Goal: Information Seeking & Learning: Learn about a topic

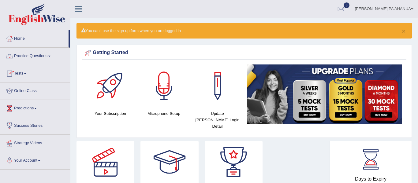
click at [32, 56] on link "Practice Questions" at bounding box center [35, 55] width 70 height 15
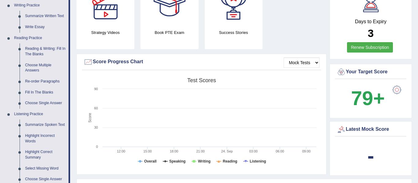
scroll to position [175, 0]
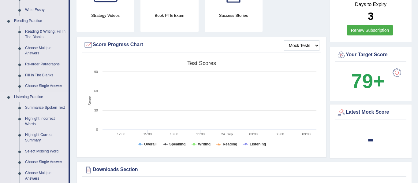
click at [44, 173] on link "Choose Multiple Answers" at bounding box center [45, 176] width 46 height 16
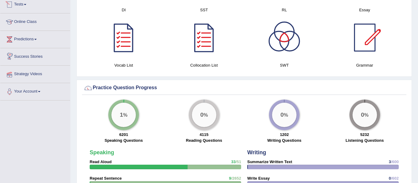
scroll to position [389, 0]
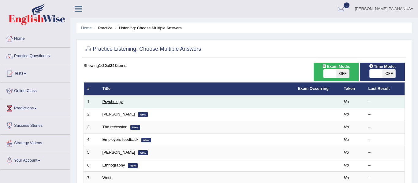
click at [118, 102] on link "Psychology" at bounding box center [113, 101] width 20 height 5
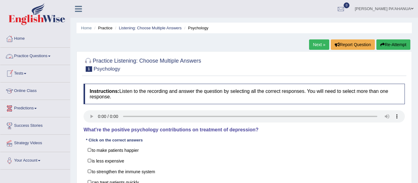
click at [37, 56] on link "Practice Questions" at bounding box center [35, 55] width 70 height 15
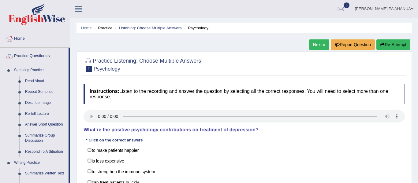
click at [414, 127] on div "Home Practice Listening: Choose Multiple Answers Psychology Next » Report Quest…" at bounding box center [244, 153] width 348 height 306
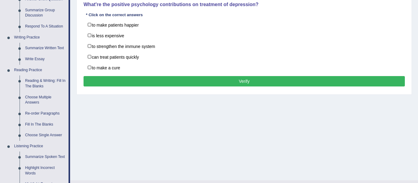
scroll to position [135, 0]
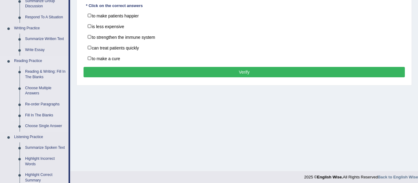
click at [44, 114] on link "Fill In The Blanks" at bounding box center [45, 115] width 46 height 11
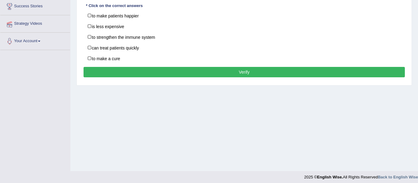
scroll to position [138, 0]
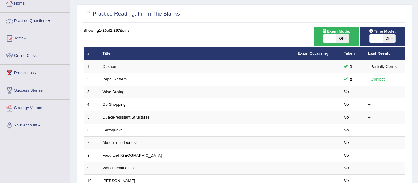
scroll to position [37, 0]
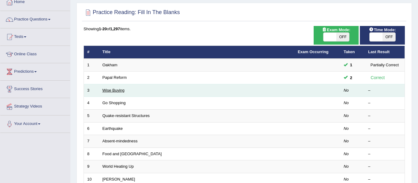
click at [118, 91] on link "Wise Buying" at bounding box center [114, 90] width 22 height 5
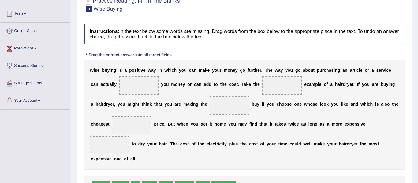
scroll to position [61, 0]
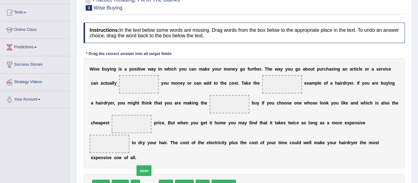
drag, startPoint x: 148, startPoint y: 168, endPoint x: 139, endPoint y: 146, distance: 23.0
click at [139, 166] on span "save" at bounding box center [144, 171] width 15 height 11
drag, startPoint x: 146, startPoint y: 165, endPoint x: 141, endPoint y: 153, distance: 13.3
drag, startPoint x: 223, startPoint y: 165, endPoint x: 171, endPoint y: 128, distance: 64.1
click at [186, 158] on span "save" at bounding box center [193, 163] width 15 height 11
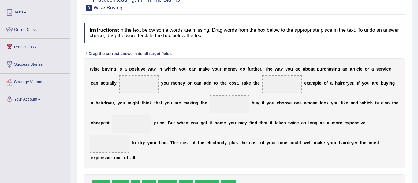
click at [222, 180] on span "save" at bounding box center [228, 185] width 15 height 11
drag, startPoint x: 221, startPoint y: 167, endPoint x: 278, endPoint y: 137, distance: 64.2
click at [278, 158] on span "save" at bounding box center [273, 163] width 15 height 11
drag, startPoint x: 220, startPoint y: 169, endPoint x: 306, endPoint y: 133, distance: 93.1
drag, startPoint x: 197, startPoint y: 168, endPoint x: 314, endPoint y: 104, distance: 133.4
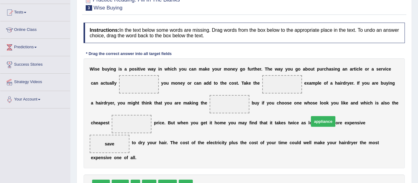
click at [314, 116] on span "appliance" at bounding box center [323, 121] width 24 height 11
drag, startPoint x: 199, startPoint y: 167, endPoint x: 267, endPoint y: 157, distance: 68.6
click at [195, 180] on span "appliance" at bounding box center [207, 185] width 24 height 11
click at [201, 180] on span "appliance" at bounding box center [207, 185] width 24 height 11
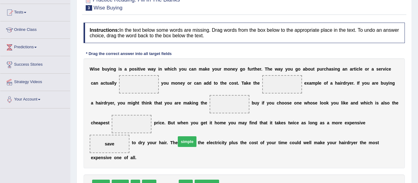
drag, startPoint x: 167, startPoint y: 166, endPoint x: 187, endPoint y: 121, distance: 49.6
click at [187, 137] on span "simple" at bounding box center [187, 142] width 19 height 11
drag, startPoint x: 146, startPoint y: 167, endPoint x: 173, endPoint y: 84, distance: 86.9
click at [156, 180] on span "best" at bounding box center [149, 185] width 14 height 11
click at [146, 180] on span "best" at bounding box center [149, 185] width 14 height 11
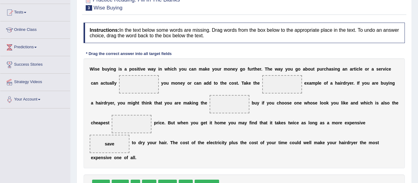
click at [148, 180] on span "best" at bounding box center [149, 185] width 14 height 11
click at [144, 180] on span "best" at bounding box center [149, 185] width 14 height 11
click at [146, 180] on span "best" at bounding box center [149, 185] width 14 height 11
drag, startPoint x: 145, startPoint y: 165, endPoint x: 208, endPoint y: 102, distance: 89.0
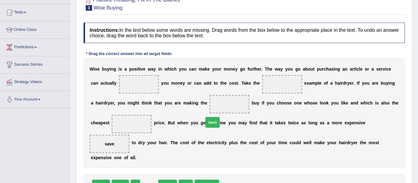
click at [208, 117] on span "best" at bounding box center [212, 122] width 14 height 11
drag, startPoint x: 146, startPoint y: 165, endPoint x: 190, endPoint y: 84, distance: 92.5
click at [169, 159] on span "best" at bounding box center [161, 164] width 14 height 11
drag, startPoint x: 146, startPoint y: 166, endPoint x: 180, endPoint y: 114, distance: 62.5
drag, startPoint x: 166, startPoint y: 166, endPoint x: 250, endPoint y: 49, distance: 144.3
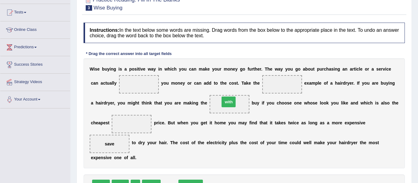
click at [236, 97] on span "with" at bounding box center [229, 102] width 14 height 11
drag, startPoint x: 164, startPoint y: 165, endPoint x: 212, endPoint y: 130, distance: 59.3
click at [212, 148] on span "with" at bounding box center [215, 153] width 14 height 11
drag, startPoint x: 180, startPoint y: 167, endPoint x: 193, endPoint y: 154, distance: 18.6
drag, startPoint x: 183, startPoint y: 167, endPoint x: 193, endPoint y: 153, distance: 17.2
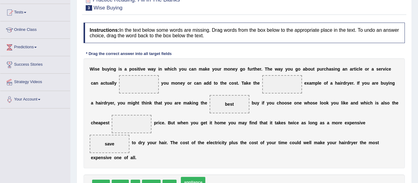
drag, startPoint x: 179, startPoint y: 167, endPoint x: 188, endPoint y: 158, distance: 12.8
drag, startPoint x: 187, startPoint y: 167, endPoint x: 190, endPoint y: 163, distance: 5.2
drag, startPoint x: 186, startPoint y: 167, endPoint x: 213, endPoint y: 139, distance: 39.0
click at [203, 180] on span "appliance" at bounding box center [190, 185] width 24 height 11
drag, startPoint x: 185, startPoint y: 168, endPoint x: 203, endPoint y: 147, distance: 27.8
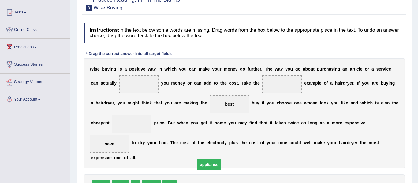
click at [203, 159] on span "appliance" at bounding box center [209, 164] width 24 height 11
drag, startPoint x: 182, startPoint y: 166, endPoint x: 239, endPoint y: 84, distance: 99.3
drag, startPoint x: 119, startPoint y: 167, endPoint x: 119, endPoint y: 122, distance: 45.3
click at [119, 180] on span "adopt" at bounding box center [120, 185] width 17 height 11
drag, startPoint x: 120, startPoint y: 167, endPoint x: 116, endPoint y: 86, distance: 80.9
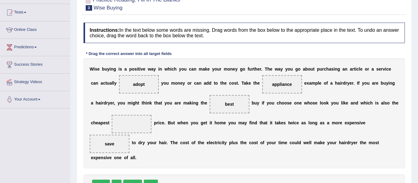
click at [259, 129] on div "W i s e b u y i n g i s a p o s i t i v e w a y i n w h i c h y o u c a n m a k…" at bounding box center [244, 113] width 321 height 110
drag, startPoint x: 98, startPoint y: 165, endPoint x: 364, endPoint y: 104, distance: 272.4
click at [129, 135] on span "save" at bounding box center [110, 144] width 40 height 18
click at [114, 142] on span "save" at bounding box center [109, 144] width 9 height 5
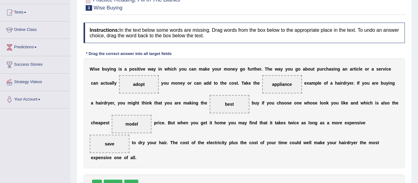
click at [114, 142] on span "save" at bounding box center [109, 144] width 9 height 5
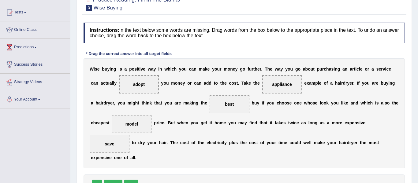
click at [114, 142] on span "save" at bounding box center [109, 144] width 9 height 5
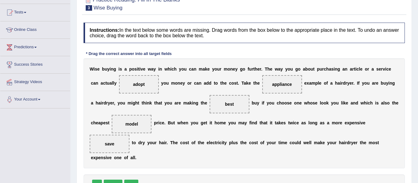
click at [114, 142] on span "save" at bounding box center [109, 144] width 9 height 5
drag, startPoint x: 307, startPoint y: 126, endPoint x: 135, endPoint y: 89, distance: 176.5
click at [134, 89] on div "W i s e b u y i n g i s a p o s i t i v e w a y i n w h i c h y o u c a n m a k…" at bounding box center [244, 113] width 321 height 110
click at [272, 85] on span "appliance" at bounding box center [282, 84] width 20 height 5
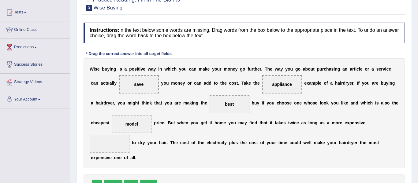
click at [272, 85] on span "appliance" at bounding box center [282, 84] width 20 height 5
click at [272, 84] on span "appliance" at bounding box center [282, 84] width 20 height 5
click at [272, 85] on span "appliance" at bounding box center [282, 84] width 20 height 5
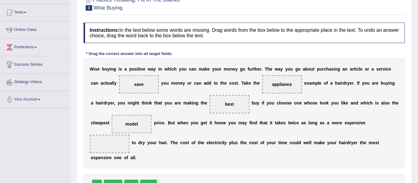
click at [272, 85] on span "appliance" at bounding box center [282, 84] width 20 height 5
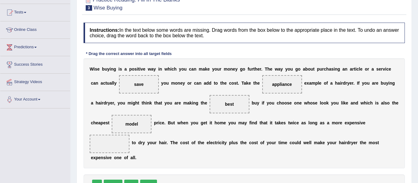
click at [272, 85] on span "appliance" at bounding box center [282, 84] width 20 height 5
click at [272, 86] on span "appliance" at bounding box center [282, 84] width 20 height 5
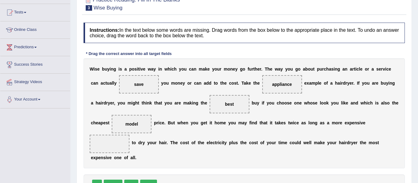
click at [272, 86] on span "appliance" at bounding box center [282, 84] width 20 height 5
click at [272, 84] on span "appliance" at bounding box center [282, 84] width 20 height 5
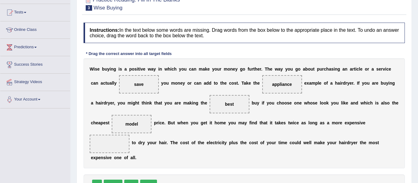
click at [272, 84] on span "appliance" at bounding box center [282, 84] width 20 height 5
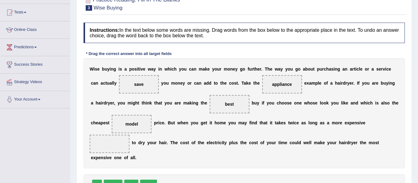
click at [272, 84] on span "appliance" at bounding box center [282, 84] width 20 height 5
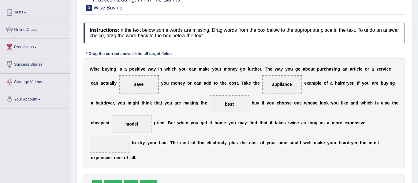
click at [272, 84] on span "appliance" at bounding box center [282, 84] width 20 height 5
click at [262, 84] on span "appliance" at bounding box center [282, 84] width 40 height 18
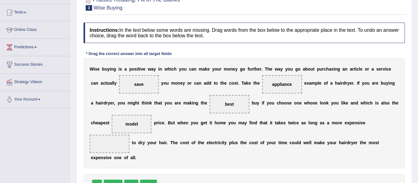
click at [262, 84] on span "appliance" at bounding box center [282, 84] width 40 height 18
click at [262, 86] on span "appliance" at bounding box center [282, 84] width 40 height 18
click at [272, 85] on span "appliance" at bounding box center [282, 84] width 20 height 5
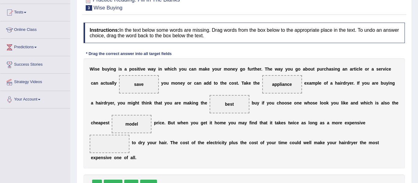
click at [272, 85] on span "appliance" at bounding box center [282, 84] width 20 height 5
click at [262, 87] on span "appliance" at bounding box center [282, 84] width 40 height 18
click at [272, 86] on span "appliance" at bounding box center [282, 84] width 20 height 5
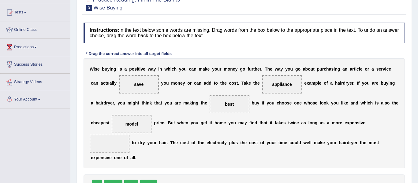
click at [272, 85] on span "appliance" at bounding box center [282, 84] width 20 height 5
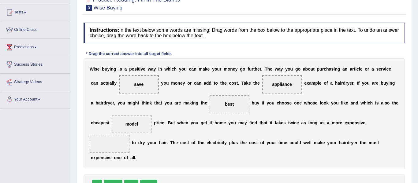
click at [272, 84] on span "appliance" at bounding box center [282, 84] width 20 height 5
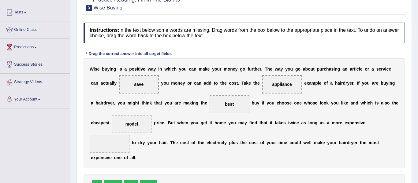
click at [272, 84] on span "appliance" at bounding box center [282, 84] width 20 height 5
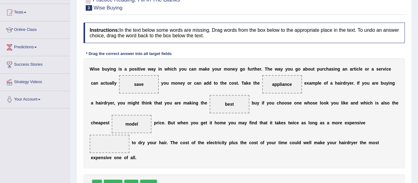
click at [272, 84] on span "appliance" at bounding box center [282, 84] width 20 height 5
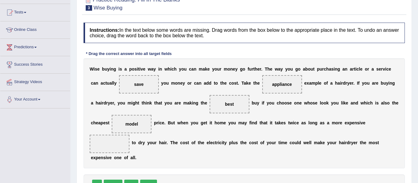
click at [272, 84] on span "appliance" at bounding box center [282, 84] width 20 height 5
click at [272, 86] on span "appliance" at bounding box center [282, 84] width 20 height 5
drag, startPoint x: 246, startPoint y: 84, endPoint x: 262, endPoint y: 94, distance: 19.2
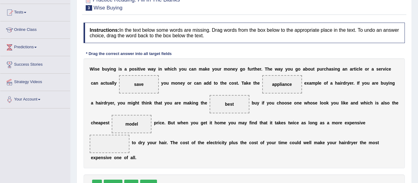
click at [261, 94] on div "W i s e b u y i n g i s a p o s i t i v e w a y i n w h i c h y o u c a n m a k…" at bounding box center [244, 113] width 321 height 110
drag, startPoint x: 238, startPoint y: 86, endPoint x: 303, endPoint y: 131, distance: 78.3
click at [138, 122] on span "model" at bounding box center [132, 124] width 13 height 5
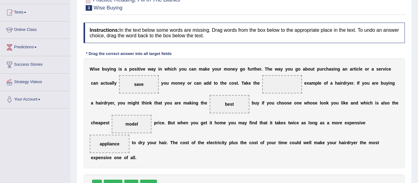
click at [138, 122] on span "model" at bounding box center [132, 124] width 13 height 5
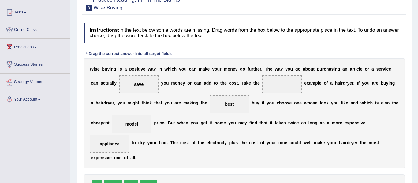
click at [138, 122] on span "model" at bounding box center [132, 124] width 13 height 5
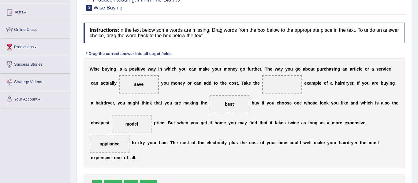
click at [138, 122] on span "model" at bounding box center [132, 124] width 13 height 5
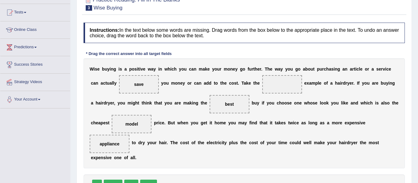
click at [138, 122] on span "model" at bounding box center [132, 124] width 13 height 5
drag, startPoint x: 117, startPoint y: 167, endPoint x: 160, endPoint y: 141, distance: 51.1
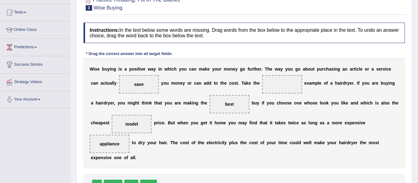
click at [122, 180] on span "simple" at bounding box center [113, 185] width 19 height 11
drag, startPoint x: 114, startPoint y: 168, endPoint x: 137, endPoint y: 140, distance: 36.2
click at [122, 180] on span "simple" at bounding box center [113, 185] width 19 height 11
drag, startPoint x: 114, startPoint y: 167, endPoint x: 116, endPoint y: 164, distance: 3.7
drag, startPoint x: 145, startPoint y: 168, endPoint x: 158, endPoint y: 151, distance: 21.0
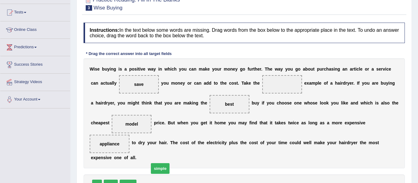
click at [158, 163] on span "simple" at bounding box center [160, 168] width 19 height 11
drag, startPoint x: 148, startPoint y: 165, endPoint x: 242, endPoint y: 84, distance: 124.1
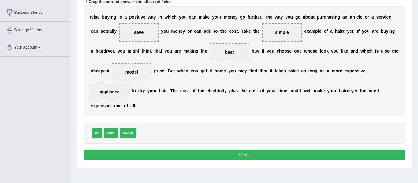
scroll to position [122, 0]
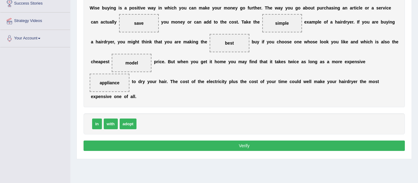
click at [237, 141] on button "Verify" at bounding box center [244, 146] width 321 height 10
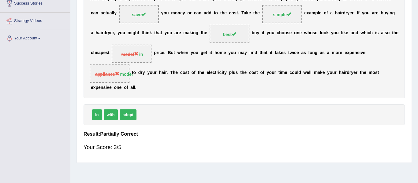
click at [413, 20] on div "Home Practice Reading: Fill In The Blanks Wise Buying « Prev Next » Report Ques…" at bounding box center [244, 31] width 348 height 306
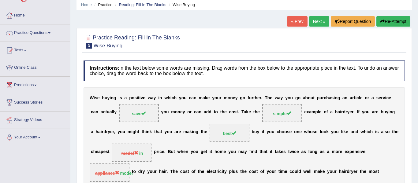
scroll to position [24, 0]
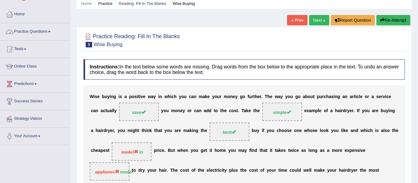
click at [42, 30] on link "Practice Questions" at bounding box center [35, 30] width 70 height 15
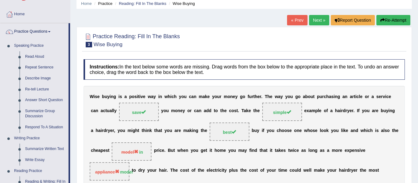
click at [75, 172] on div "Home Practice Reading: Fill In The Blanks Wise Buying « Prev Next » Report Ques…" at bounding box center [244, 129] width 348 height 306
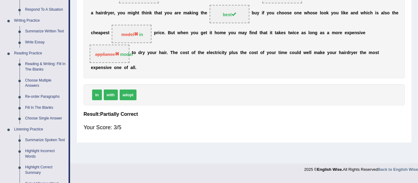
scroll to position [159, 0]
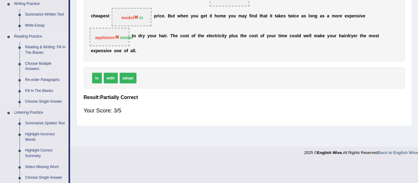
click at [46, 91] on link "Fill In The Blanks" at bounding box center [45, 91] width 46 height 11
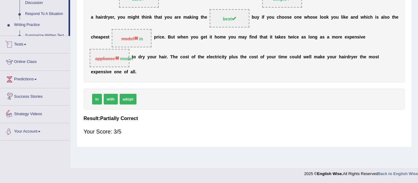
scroll to position [302, 0]
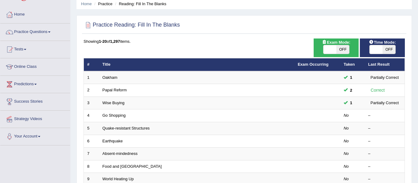
scroll to position [24, 0]
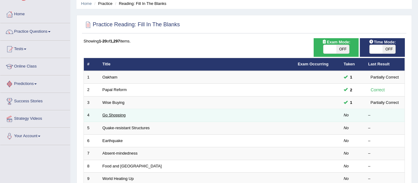
click at [120, 115] on link "Go Shopping" at bounding box center [114, 115] width 23 height 5
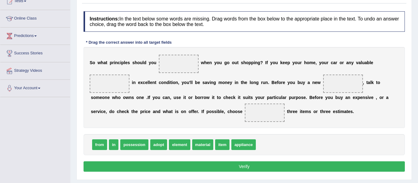
scroll to position [73, 0]
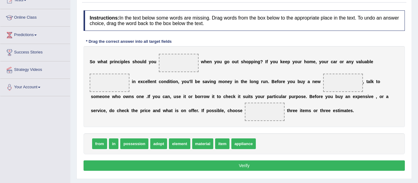
click at [156, 145] on span "adopt" at bounding box center [158, 144] width 17 height 11
drag, startPoint x: 156, startPoint y: 145, endPoint x: 160, endPoint y: 69, distance: 75.7
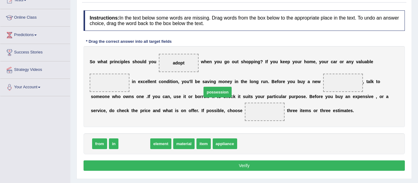
drag, startPoint x: 136, startPoint y: 146, endPoint x: 220, endPoint y: 94, distance: 98.3
click at [220, 94] on span "possession" at bounding box center [218, 92] width 28 height 11
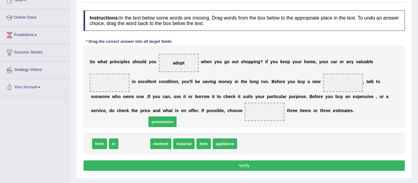
drag, startPoint x: 129, startPoint y: 144, endPoint x: 194, endPoint y: 95, distance: 80.9
click at [177, 117] on span "possession" at bounding box center [162, 122] width 28 height 11
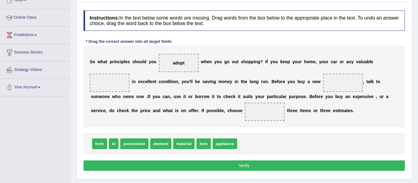
click at [142, 145] on span "possession" at bounding box center [134, 144] width 28 height 11
drag, startPoint x: 136, startPoint y: 145, endPoint x: 161, endPoint y: 133, distance: 28.1
click at [216, 144] on span "possession" at bounding box center [223, 144] width 28 height 11
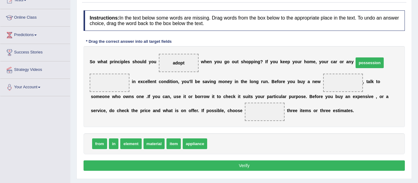
drag, startPoint x: 216, startPoint y: 144, endPoint x: 363, endPoint y: 63, distance: 167.8
click at [171, 144] on span "item" at bounding box center [174, 144] width 14 height 11
click at [170, 144] on span "item" at bounding box center [174, 144] width 14 height 11
click at [170, 146] on span "item" at bounding box center [174, 144] width 14 height 11
drag, startPoint x: 197, startPoint y: 146, endPoint x: 199, endPoint y: 144, distance: 3.9
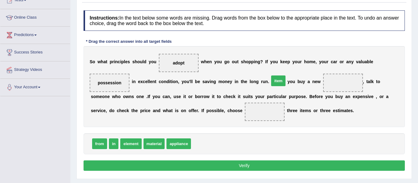
drag, startPoint x: 196, startPoint y: 143, endPoint x: 275, endPoint y: 80, distance: 100.8
click at [98, 146] on span "from" at bounding box center [99, 144] width 15 height 11
click at [98, 144] on span "from" at bounding box center [99, 144] width 15 height 11
drag, startPoint x: 98, startPoint y: 144, endPoint x: 143, endPoint y: 115, distance: 53.3
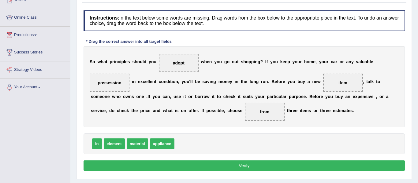
click at [241, 166] on button "Verify" at bounding box center [244, 166] width 321 height 10
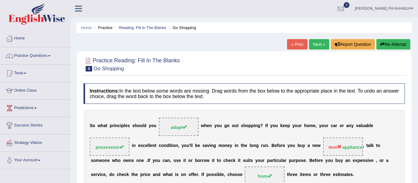
scroll to position [0, 0]
click at [36, 55] on link "Practice Questions" at bounding box center [35, 55] width 70 height 15
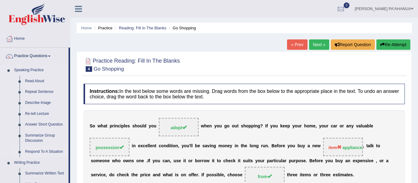
click at [45, 153] on link "Respond To A Situation" at bounding box center [45, 152] width 46 height 11
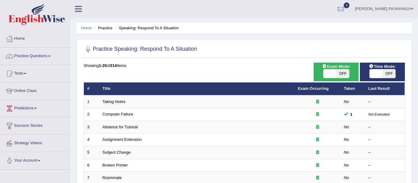
click at [70, 137] on div "Home Practice Questions Speaking Practice Read Aloud Repeat Sentence Describe I…" at bounding box center [35, 100] width 79 height 140
click at [32, 54] on link "Practice Questions" at bounding box center [35, 55] width 70 height 15
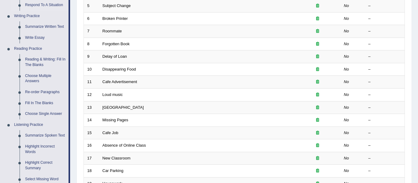
scroll to position [159, 0]
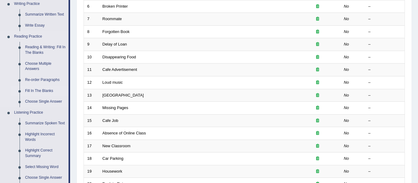
click at [49, 91] on link "Fill In The Blanks" at bounding box center [45, 91] width 46 height 11
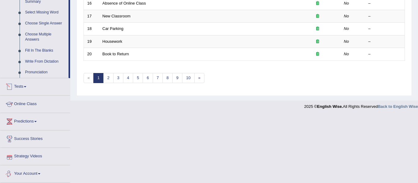
scroll to position [277, 0]
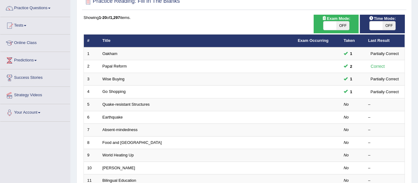
scroll to position [49, 0]
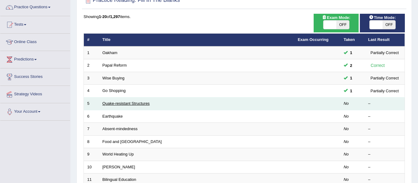
click at [117, 105] on link "Quake-resistant Structures" at bounding box center [126, 103] width 47 height 5
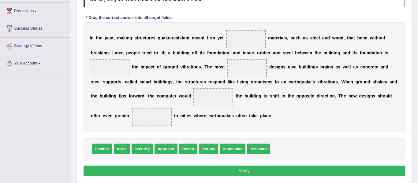
scroll to position [98, 0]
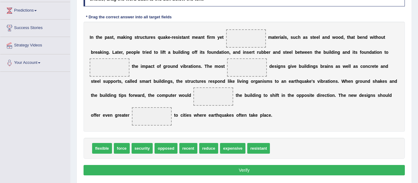
drag, startPoint x: 227, startPoint y: 149, endPoint x: 231, endPoint y: 91, distance: 57.8
click at [231, 143] on span "expensive" at bounding box center [232, 148] width 25 height 11
click at [224, 151] on span "expensive" at bounding box center [232, 148] width 25 height 11
click at [228, 150] on span "expensive" at bounding box center [232, 148] width 25 height 11
drag, startPoint x: 226, startPoint y: 148, endPoint x: 233, endPoint y: 115, distance: 33.8
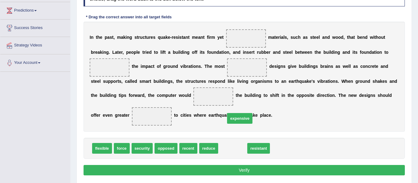
click at [233, 115] on span "expensive" at bounding box center [239, 118] width 25 height 11
click at [233, 115] on div "I n t h e p a s t , m a k i n g s t r u c t u r e s q u a k e - r e s i s t a n…" at bounding box center [244, 77] width 321 height 110
drag, startPoint x: 225, startPoint y: 149, endPoint x: 243, endPoint y: 42, distance: 108.6
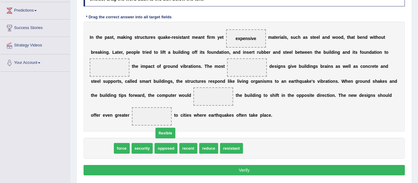
drag, startPoint x: 106, startPoint y: 149, endPoint x: 171, endPoint y: 133, distance: 67.0
click at [171, 133] on span "flexible" at bounding box center [165, 133] width 20 height 11
click at [103, 148] on span "flexible" at bounding box center [102, 148] width 20 height 11
drag, startPoint x: 103, startPoint y: 149, endPoint x: 161, endPoint y: 98, distance: 77.7
click at [155, 100] on span "flexible" at bounding box center [145, 105] width 20 height 11
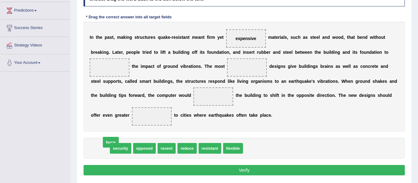
drag, startPoint x: 101, startPoint y: 148, endPoint x: 113, endPoint y: 141, distance: 13.7
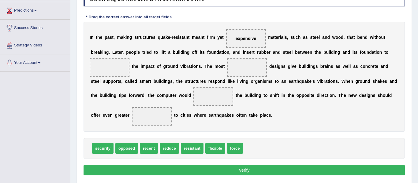
click at [113, 141] on div "security opposed recent reduce resistant flexible force" at bounding box center [244, 148] width 321 height 21
click at [230, 150] on span "force" at bounding box center [235, 148] width 16 height 11
drag, startPoint x: 230, startPoint y: 149, endPoint x: 253, endPoint y: 126, distance: 33.3
click at [253, 126] on span "force" at bounding box center [259, 124] width 16 height 11
drag, startPoint x: 230, startPoint y: 149, endPoint x: 255, endPoint y: 123, distance: 36.0
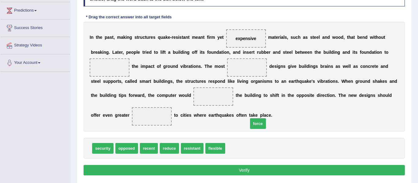
click at [255, 123] on span "force" at bounding box center [258, 123] width 16 height 11
click at [228, 148] on span "force" at bounding box center [235, 148] width 16 height 11
click at [227, 148] on span "force" at bounding box center [235, 148] width 16 height 11
click at [231, 150] on span "force" at bounding box center [235, 148] width 16 height 11
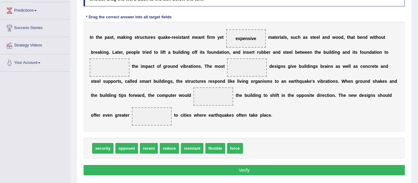
click at [229, 149] on span "force" at bounding box center [235, 148] width 16 height 11
click at [234, 148] on span "force" at bounding box center [235, 148] width 16 height 11
click at [230, 150] on span "force" at bounding box center [235, 148] width 16 height 11
drag, startPoint x: 229, startPoint y: 147, endPoint x: 244, endPoint y: 140, distance: 16.2
drag, startPoint x: 227, startPoint y: 150, endPoint x: 246, endPoint y: 140, distance: 22.2
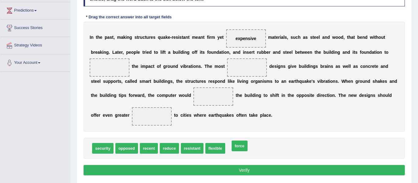
drag, startPoint x: 227, startPoint y: 150, endPoint x: 232, endPoint y: 147, distance: 5.5
click at [229, 150] on span "force" at bounding box center [235, 148] width 16 height 11
click at [227, 148] on span "force" at bounding box center [235, 148] width 16 height 11
drag, startPoint x: 226, startPoint y: 150, endPoint x: 253, endPoint y: 139, distance: 29.4
click at [231, 152] on span "force" at bounding box center [235, 148] width 16 height 11
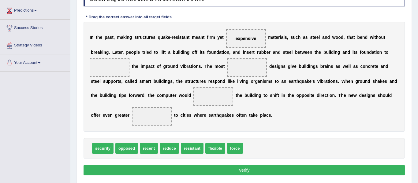
drag, startPoint x: 229, startPoint y: 150, endPoint x: 403, endPoint y: 71, distance: 191.0
click at [243, 143] on span "force" at bounding box center [235, 148] width 16 height 11
drag, startPoint x: 227, startPoint y: 151, endPoint x: 289, endPoint y: 98, distance: 81.0
click at [243, 143] on span "force" at bounding box center [235, 148] width 16 height 11
drag, startPoint x: 228, startPoint y: 150, endPoint x: 322, endPoint y: 75, distance: 119.8
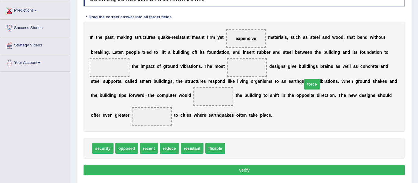
click at [320, 79] on span "force" at bounding box center [312, 84] width 16 height 11
drag, startPoint x: 227, startPoint y: 149, endPoint x: 298, endPoint y: 87, distance: 94.5
click at [284, 103] on span "force" at bounding box center [276, 108] width 16 height 11
drag, startPoint x: 228, startPoint y: 149, endPoint x: 260, endPoint y: 127, distance: 38.4
click at [260, 127] on span "force" at bounding box center [267, 127] width 16 height 11
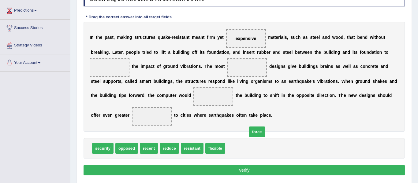
drag, startPoint x: 228, startPoint y: 148, endPoint x: 250, endPoint y: 132, distance: 27.5
click at [250, 132] on span "force" at bounding box center [257, 132] width 16 height 11
drag, startPoint x: 250, startPoint y: 132, endPoint x: 230, endPoint y: 144, distance: 24.1
click at [230, 144] on div "Instructions: In the text below some words are missing. Drag words from the box…" at bounding box center [244, 82] width 324 height 198
drag, startPoint x: 230, startPoint y: 149, endPoint x: 291, endPoint y: 111, distance: 71.6
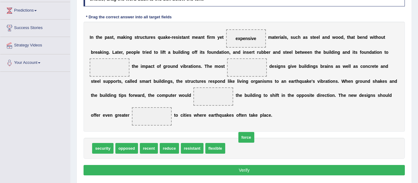
click at [254, 132] on span "force" at bounding box center [246, 137] width 16 height 11
drag, startPoint x: 232, startPoint y: 150, endPoint x: 310, endPoint y: 105, distance: 90.1
click at [310, 105] on span "force" at bounding box center [313, 103] width 16 height 11
click at [229, 149] on span "force" at bounding box center [235, 148] width 16 height 11
drag, startPoint x: 228, startPoint y: 149, endPoint x: 235, endPoint y: 145, distance: 7.8
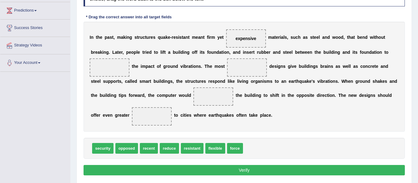
click at [229, 150] on span "force" at bounding box center [235, 148] width 16 height 11
drag, startPoint x: 227, startPoint y: 147, endPoint x: 309, endPoint y: 89, distance: 100.1
click at [309, 89] on span "force" at bounding box center [317, 90] width 16 height 11
drag, startPoint x: 228, startPoint y: 148, endPoint x: 245, endPoint y: 134, distance: 22.6
click at [232, 149] on span "force" at bounding box center [235, 148] width 16 height 11
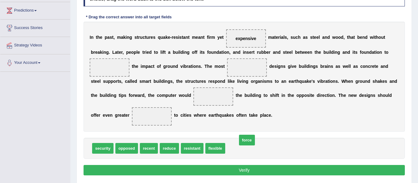
drag, startPoint x: 227, startPoint y: 151, endPoint x: 238, endPoint y: 143, distance: 14.5
click at [228, 148] on span "force" at bounding box center [235, 148] width 16 height 11
drag, startPoint x: 246, startPoint y: 137, endPoint x: 230, endPoint y: 141, distance: 15.6
click at [230, 141] on div "Instructions: In the text below some words are missing. Drag words from the box…" at bounding box center [244, 82] width 324 height 198
drag, startPoint x: 230, startPoint y: 147, endPoint x: 249, endPoint y: 131, distance: 25.0
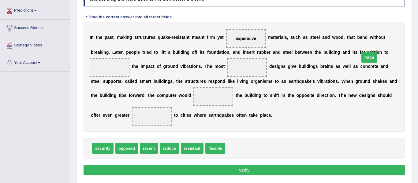
drag, startPoint x: 230, startPoint y: 152, endPoint x: 364, endPoint y: 61, distance: 162.4
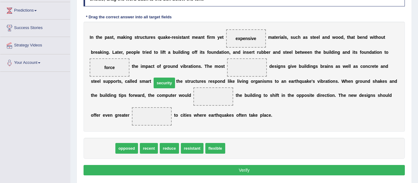
drag, startPoint x: 103, startPoint y: 151, endPoint x: 178, endPoint y: 78, distance: 103.9
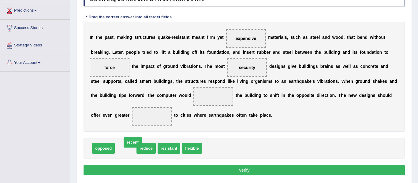
drag, startPoint x: 122, startPoint y: 151, endPoint x: 201, endPoint y: 80, distance: 106.7
click at [145, 149] on span "resistant" at bounding box center [149, 148] width 23 height 11
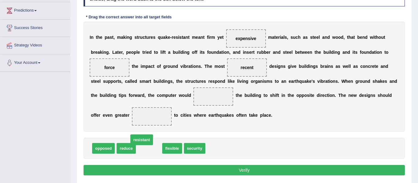
drag, startPoint x: 148, startPoint y: 150, endPoint x: 141, endPoint y: 141, distance: 12.0
click at [144, 150] on span "flexible" at bounding box center [148, 148] width 20 height 11
click at [147, 149] on span "flexible" at bounding box center [148, 148] width 20 height 11
click at [143, 148] on span "flexible" at bounding box center [148, 148] width 20 height 11
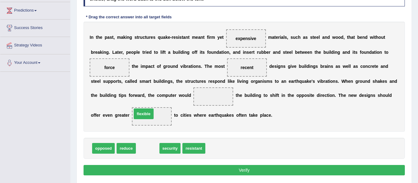
drag, startPoint x: 144, startPoint y: 150, endPoint x: 137, endPoint y: 113, distance: 38.0
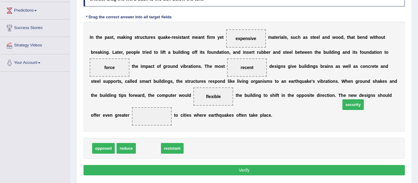
drag, startPoint x: 145, startPoint y: 150, endPoint x: 350, endPoint y: 107, distance: 209.3
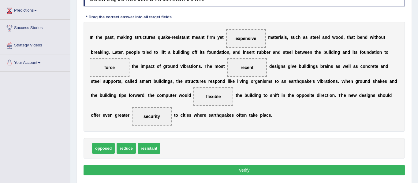
click at [241, 171] on button "Verify" at bounding box center [244, 170] width 321 height 10
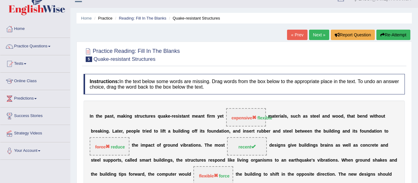
scroll to position [0, 0]
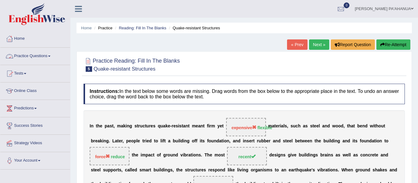
click at [44, 55] on link "Practice Questions" at bounding box center [35, 55] width 70 height 15
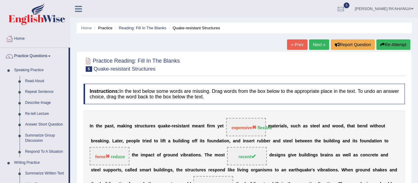
click at [72, 122] on div "Home Practice Reading: Fill In The Blanks Quake-resistant Structures « Prev Nex…" at bounding box center [244, 153] width 348 height 306
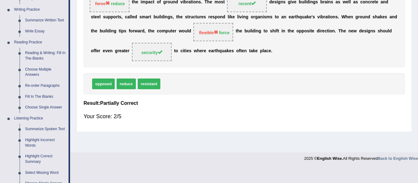
scroll to position [159, 0]
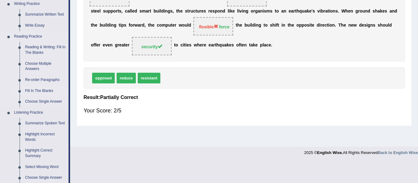
click at [47, 89] on link "Fill In The Blanks" at bounding box center [45, 91] width 46 height 11
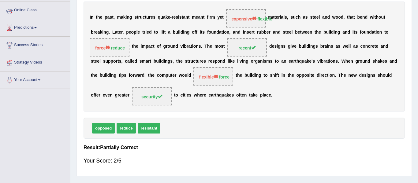
scroll to position [81, 0]
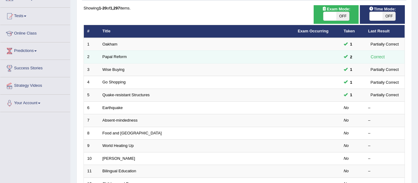
scroll to position [98, 0]
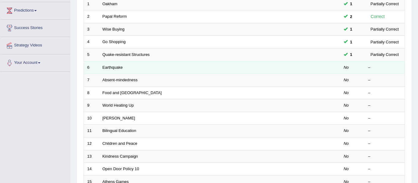
click at [116, 70] on td "Earthquake" at bounding box center [196, 67] width 195 height 13
click at [113, 69] on link "Earthquake" at bounding box center [113, 67] width 21 height 5
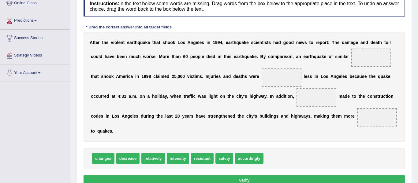
scroll to position [89, 0]
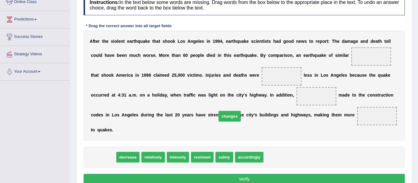
drag, startPoint x: 105, startPoint y: 150, endPoint x: 282, endPoint y: 77, distance: 191.2
click at [241, 111] on span "changes" at bounding box center [230, 116] width 22 height 11
click at [98, 152] on span "changes" at bounding box center [103, 157] width 22 height 11
drag, startPoint x: 108, startPoint y: 150, endPoint x: 168, endPoint y: 105, distance: 74.4
click at [158, 118] on span "changes" at bounding box center [146, 123] width 22 height 11
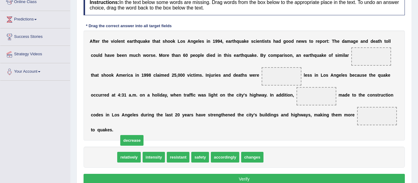
drag, startPoint x: 105, startPoint y: 151, endPoint x: 134, endPoint y: 133, distance: 33.5
click at [134, 135] on span "decrease" at bounding box center [131, 140] width 23 height 11
drag, startPoint x: 249, startPoint y: 148, endPoint x: 296, endPoint y: 111, distance: 60.2
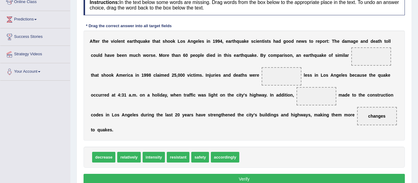
click at [368, 116] on span "changes" at bounding box center [376, 116] width 17 height 5
click at [368, 118] on span "changes" at bounding box center [376, 116] width 17 height 5
click at [368, 117] on span "changes" at bounding box center [376, 116] width 17 height 5
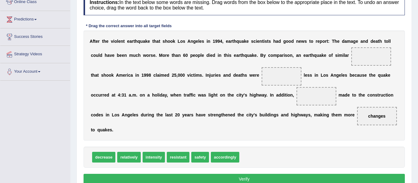
click at [368, 117] on span "changes" at bounding box center [376, 116] width 17 height 5
click at [368, 116] on span "changes" at bounding box center [376, 116] width 17 height 5
click at [368, 119] on span "changes" at bounding box center [376, 116] width 17 height 5
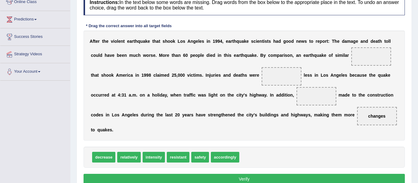
click at [357, 120] on span "changes" at bounding box center [377, 116] width 40 height 18
click at [368, 118] on span "changes" at bounding box center [376, 116] width 17 height 5
click at [368, 117] on span "changes" at bounding box center [376, 116] width 17 height 5
click at [368, 118] on span "changes" at bounding box center [376, 116] width 17 height 5
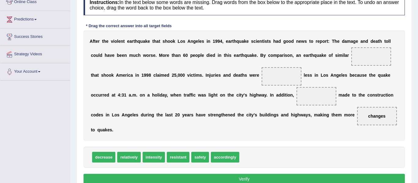
click at [368, 117] on span "changes" at bounding box center [376, 116] width 17 height 5
click at [368, 116] on span "changes" at bounding box center [376, 116] width 17 height 5
click at [368, 118] on span "changes" at bounding box center [376, 116] width 17 height 5
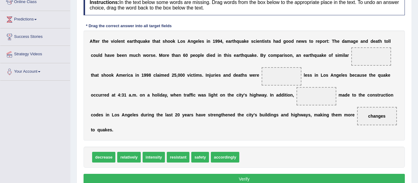
click at [368, 118] on span "changes" at bounding box center [376, 116] width 17 height 5
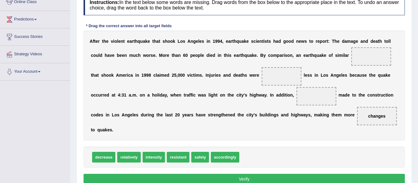
click at [368, 118] on span "changes" at bounding box center [376, 116] width 17 height 5
click at [368, 116] on span "changes" at bounding box center [376, 116] width 17 height 5
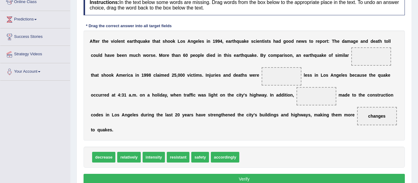
click at [368, 118] on span "changes" at bounding box center [376, 116] width 17 height 5
click at [368, 117] on span "changes" at bounding box center [376, 116] width 17 height 5
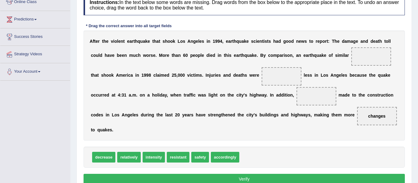
click at [368, 118] on span "changes" at bounding box center [376, 116] width 17 height 5
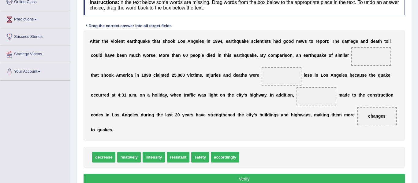
click at [368, 117] on span "changes" at bounding box center [376, 116] width 17 height 5
click at [368, 118] on span "changes" at bounding box center [376, 116] width 17 height 5
click at [368, 117] on span "changes" at bounding box center [376, 116] width 17 height 5
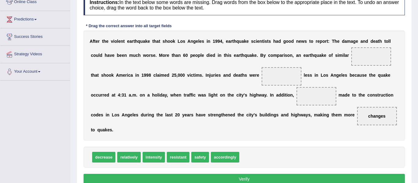
click at [368, 117] on span "changes" at bounding box center [376, 116] width 17 height 5
click at [368, 119] on span "changes" at bounding box center [376, 116] width 17 height 5
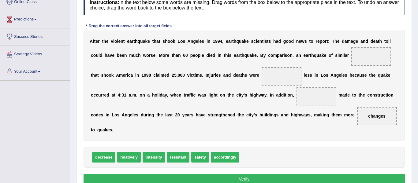
click at [368, 117] on span "changes" at bounding box center [376, 116] width 17 height 5
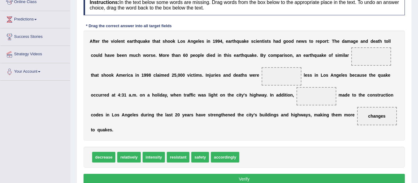
click at [368, 117] on span "changes" at bounding box center [376, 116] width 17 height 5
click at [309, 102] on div "A f t e r t h e v i o l e n t e a r t h q u a k e t h a t s h o o k L o s A n g…" at bounding box center [244, 86] width 321 height 110
click at [368, 118] on span "changes" at bounding box center [376, 116] width 17 height 5
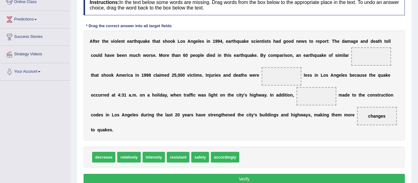
click at [368, 117] on span "changes" at bounding box center [376, 116] width 17 height 5
click at [192, 152] on span "safety" at bounding box center [200, 157] width 18 height 11
drag, startPoint x: 193, startPoint y: 150, endPoint x: 223, endPoint y: 136, distance: 33.3
drag, startPoint x: 201, startPoint y: 149, endPoint x: 238, endPoint y: 103, distance: 58.9
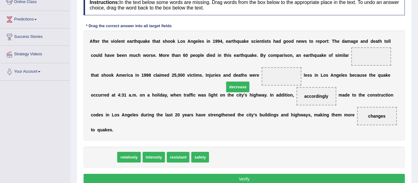
drag, startPoint x: 109, startPoint y: 151, endPoint x: 243, endPoint y: 80, distance: 151.4
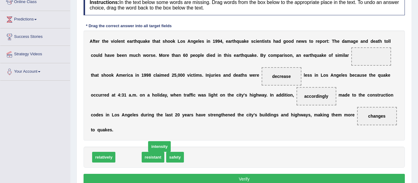
drag, startPoint x: 127, startPoint y: 151, endPoint x: 215, endPoint y: 105, distance: 99.5
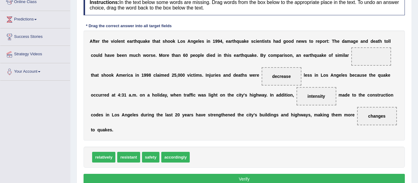
click at [308, 97] on span "intensity" at bounding box center [317, 96] width 18 height 5
click at [308, 99] on span "intensity" at bounding box center [317, 96] width 18 height 5
click at [308, 96] on span "intensity" at bounding box center [317, 96] width 18 height 5
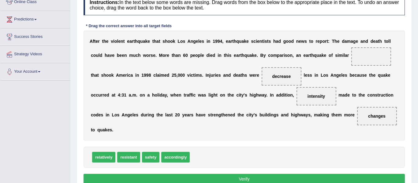
click at [308, 96] on span "intensity" at bounding box center [317, 96] width 18 height 5
click at [308, 99] on span "intensity" at bounding box center [317, 96] width 18 height 5
click at [308, 97] on span "intensity" at bounding box center [317, 96] width 18 height 5
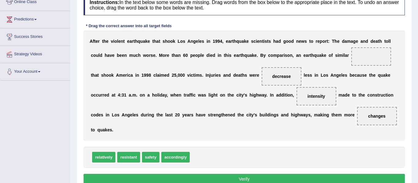
click at [308, 97] on span "intensity" at bounding box center [317, 96] width 18 height 5
click span "intensity"
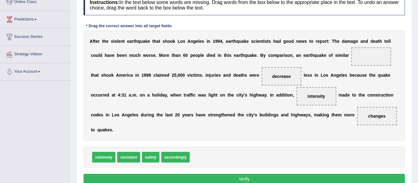
click span "intensity"
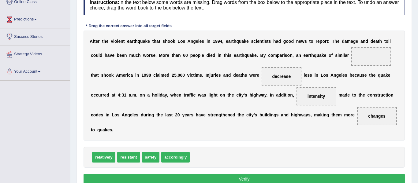
click span "intensity"
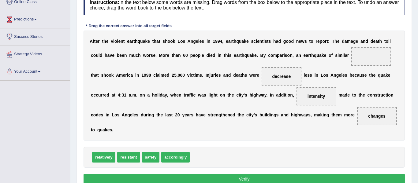
click span "intensity"
drag, startPoint x: 243, startPoint y: 98, endPoint x: 253, endPoint y: 94, distance: 11.0
click span "intensity"
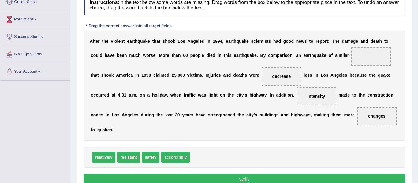
click span "intensity"
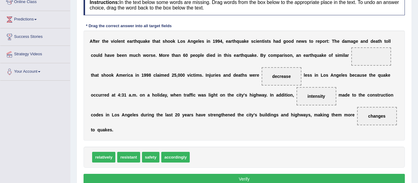
click span "intensity"
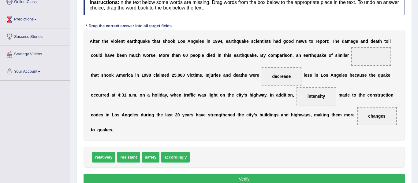
click span "intensity"
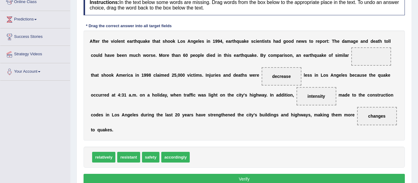
click span "intensity"
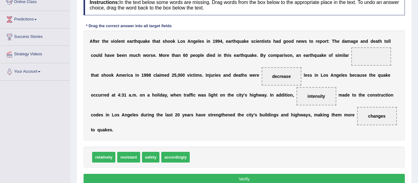
click span "intensity"
drag, startPoint x: 247, startPoint y: 98, endPoint x: 317, endPoint y: 66, distance: 76.3
drag, startPoint x: 151, startPoint y: 151, endPoint x: 250, endPoint y: 96, distance: 112.7
click button "Verify"
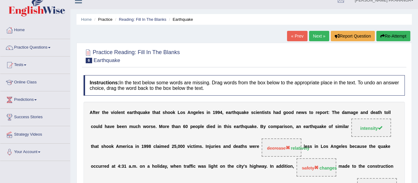
scroll to position [0, 0]
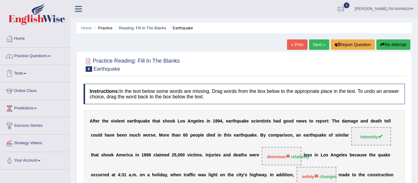
click link "Practice Questions"
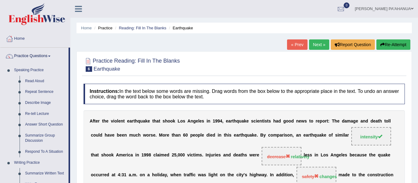
click div "Home Practice Reading: Fill In The Blanks Earthquake « Prev Next » Report Quest…"
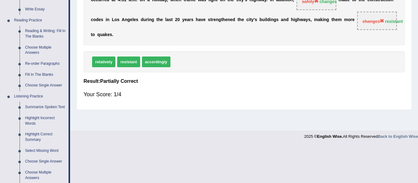
scroll to position [184, 0]
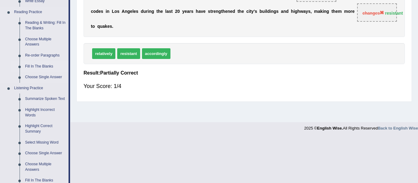
click link "Fill In The Blanks"
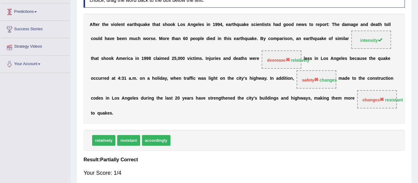
scroll to position [138, 0]
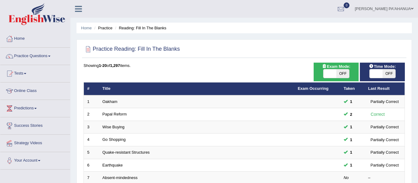
click at [41, 56] on link "Practice Questions" at bounding box center [35, 55] width 70 height 15
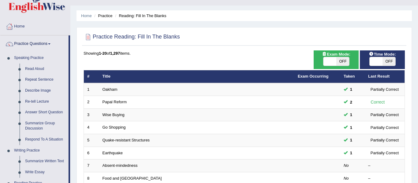
click at [73, 138] on div "Home Practice Reading: Fill In The Blanks Practice Reading: Fill In The Blanks …" at bounding box center [244, 183] width 348 height 390
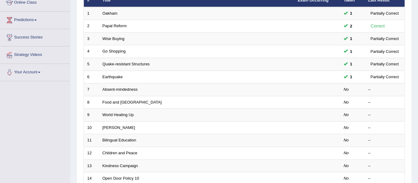
scroll to position [87, 0]
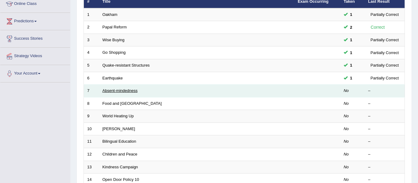
click at [132, 92] on link "Absent-mindedness" at bounding box center [120, 90] width 35 height 5
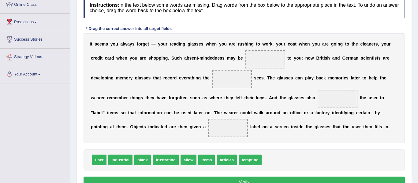
scroll to position [86, 0]
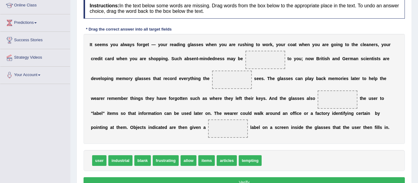
click at [155, 163] on span "frustrating" at bounding box center [166, 160] width 26 height 11
drag, startPoint x: 159, startPoint y: 162, endPoint x: 194, endPoint y: 119, distance: 55.3
click at [179, 155] on span "frustrating" at bounding box center [166, 160] width 26 height 11
click at [165, 164] on span "frustrating" at bounding box center [166, 160] width 26 height 11
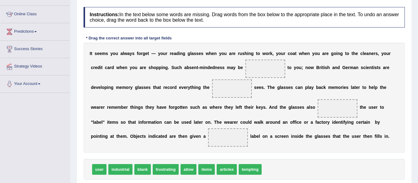
scroll to position [77, 0]
drag, startPoint x: 168, startPoint y: 170, endPoint x: 194, endPoint y: 134, distance: 44.8
click at [194, 134] on span "frustrating" at bounding box center [192, 133] width 26 height 11
click at [163, 171] on span "frustrating" at bounding box center [166, 169] width 26 height 11
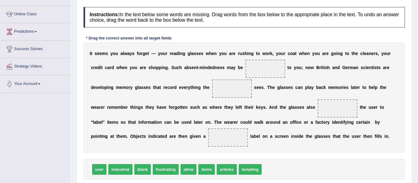
click at [163, 171] on span "frustrating" at bounding box center [166, 169] width 26 height 11
drag, startPoint x: 163, startPoint y: 171, endPoint x: 226, endPoint y: 69, distance: 119.7
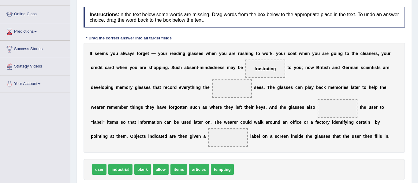
click at [101, 170] on span "user" at bounding box center [99, 169] width 14 height 11
drag, startPoint x: 101, startPoint y: 170, endPoint x: 170, endPoint y: 116, distance: 87.8
click at [107, 164] on span "user" at bounding box center [99, 169] width 14 height 11
click at [101, 172] on span "user" at bounding box center [99, 169] width 14 height 11
drag, startPoint x: 101, startPoint y: 172, endPoint x: 176, endPoint y: 80, distance: 119.0
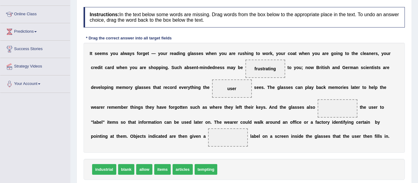
click at [141, 170] on span "allow" at bounding box center [144, 169] width 16 height 11
drag, startPoint x: 141, startPoint y: 170, endPoint x: 261, endPoint y: 111, distance: 133.6
drag, startPoint x: 159, startPoint y: 169, endPoint x: 151, endPoint y: 164, distance: 9.5
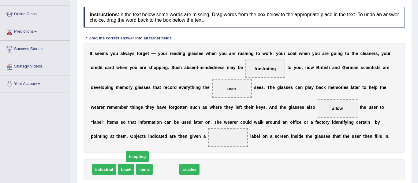
drag, startPoint x: 158, startPoint y: 169, endPoint x: 129, endPoint y: 156, distance: 31.5
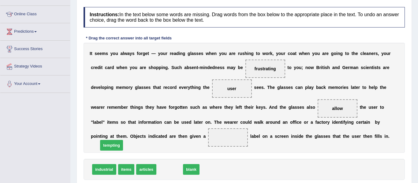
drag, startPoint x: 173, startPoint y: 169, endPoint x: 126, endPoint y: 121, distance: 67.1
click at [123, 140] on span "tempting" at bounding box center [111, 145] width 23 height 11
click at [163, 170] on span "tempting" at bounding box center [169, 169] width 23 height 11
drag, startPoint x: 163, startPoint y: 170, endPoint x: 115, endPoint y: 134, distance: 60.6
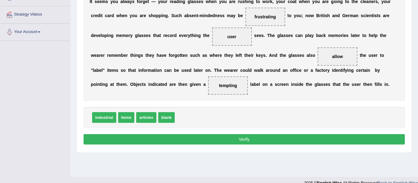
scroll to position [138, 0]
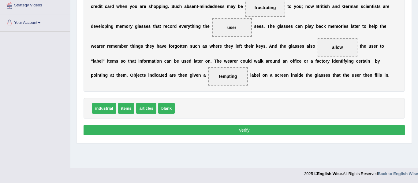
click at [235, 133] on button "Verify" at bounding box center [244, 130] width 321 height 10
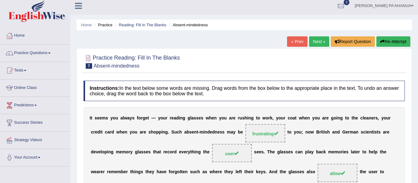
scroll to position [0, 0]
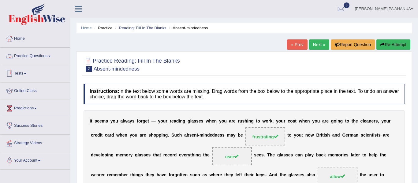
click at [38, 57] on link "Practice Questions" at bounding box center [35, 55] width 70 height 15
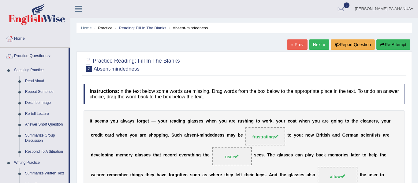
click at [72, 154] on div "Home Practice Reading: Fill In The Blanks Absent-mindedness « Prev Next » Repor…" at bounding box center [244, 153] width 348 height 306
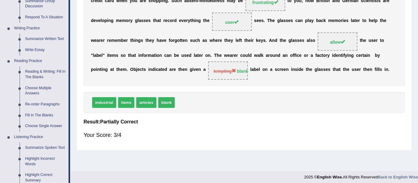
scroll to position [159, 0]
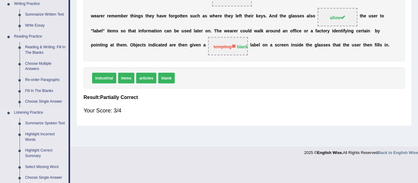
click at [38, 124] on link "Summarize Spoken Text" at bounding box center [45, 123] width 46 height 11
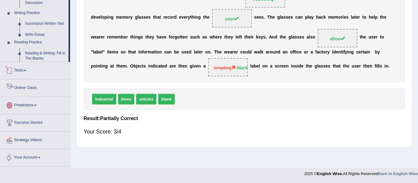
scroll to position [139, 0]
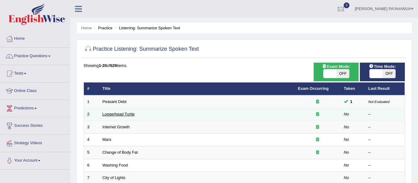
click at [127, 114] on link "Loggerhead Turtle" at bounding box center [119, 114] width 32 height 5
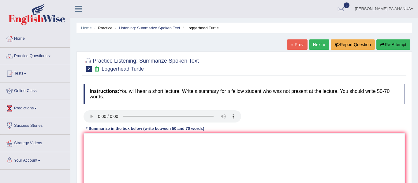
click at [85, 129] on div "* Summarize in the box below (write between 50 and 70 words)" at bounding box center [145, 129] width 123 height 6
click at [40, 56] on link "Practice Questions" at bounding box center [35, 55] width 70 height 15
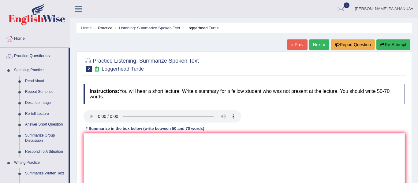
click at [73, 96] on div "Home Practice Listening: Summarize Spoken Text Loggerhead Turtle « Prev Next » …" at bounding box center [244, 153] width 348 height 306
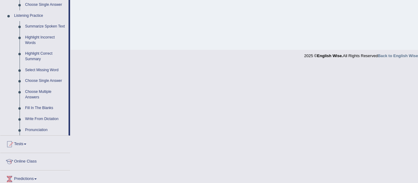
scroll to position [257, 0]
click at [52, 117] on link "Write From Dictation" at bounding box center [45, 118] width 46 height 11
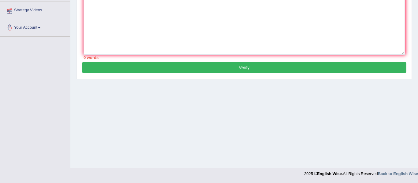
click at [52, 118] on div "Toggle navigation Home Practice Questions Speaking Practice Read Aloud Repeat S…" at bounding box center [209, 21] width 418 height 318
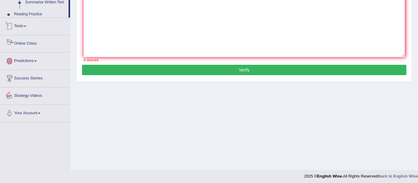
scroll to position [138, 0]
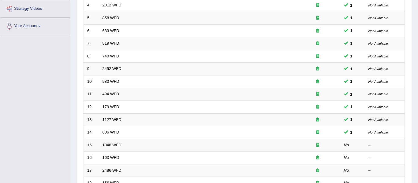
scroll to position [147, 0]
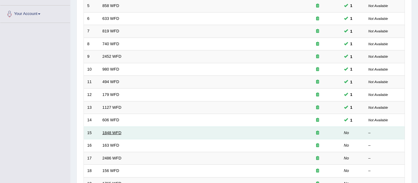
click at [113, 133] on link "1848 WFD" at bounding box center [112, 133] width 19 height 5
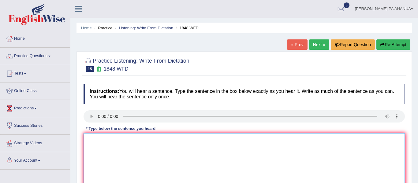
click at [99, 146] on textarea at bounding box center [244, 162] width 321 height 59
type textarea "studennt are validateand enrolleeed in this course"
click at [74, 129] on div "Home Practice Listening: Write From Dictation 1848 WFD « Prev Next » Report Que…" at bounding box center [244, 153] width 348 height 306
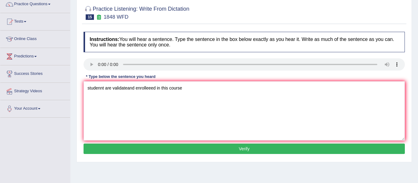
scroll to position [86, 0]
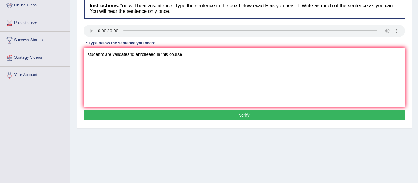
click at [232, 114] on button "Verify" at bounding box center [244, 115] width 321 height 10
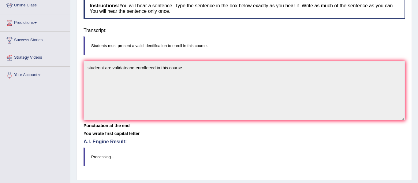
click at [0, 0] on div "Saving your answer..." at bounding box center [0, 0] width 0 height 0
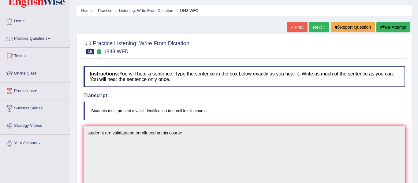
scroll to position [0, 0]
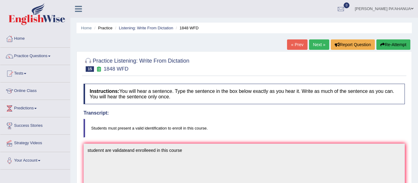
click at [315, 47] on link "Next »" at bounding box center [319, 44] width 20 height 10
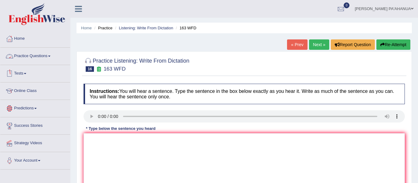
click at [39, 55] on link "Practice Questions" at bounding box center [35, 55] width 70 height 15
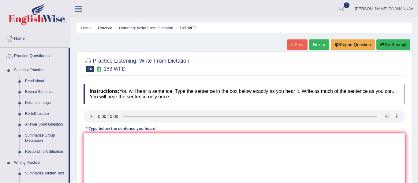
click at [75, 111] on div "Home Practice Listening: Write From Dictation 163 WFD « Prev Next » Report Ques…" at bounding box center [244, 153] width 348 height 306
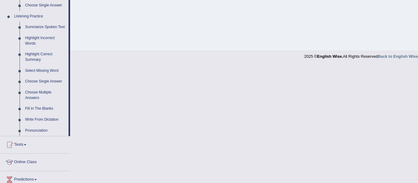
scroll to position [269, 0]
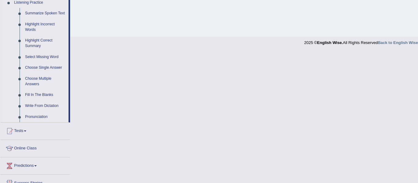
click at [38, 108] on link "Write From Dictation" at bounding box center [45, 106] width 46 height 11
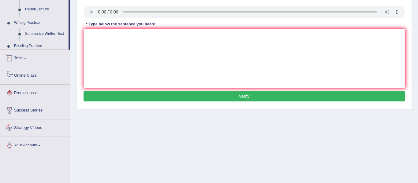
scroll to position [138, 0]
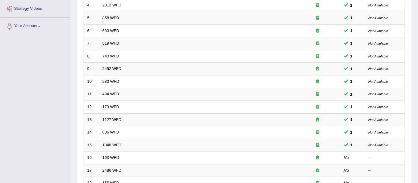
scroll to position [147, 0]
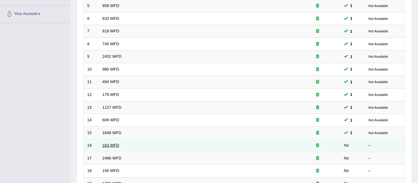
click at [115, 146] on link "163 WFD" at bounding box center [111, 145] width 17 height 5
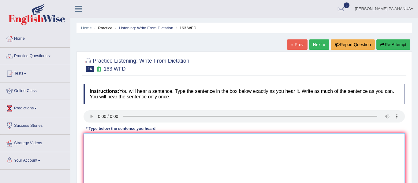
click at [154, 146] on textarea at bounding box center [244, 162] width 321 height 59
type textarea "a numbre of assignment to be submitted to the cnference"
click at [73, 156] on div "Home Practice Listening: Write From Dictation 163 WFD « Prev Next » Report Ques…" at bounding box center [244, 153] width 348 height 306
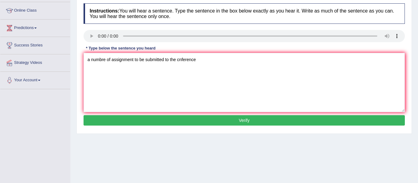
scroll to position [86, 0]
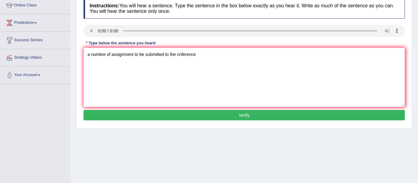
click at [241, 115] on button "Verify" at bounding box center [244, 115] width 321 height 10
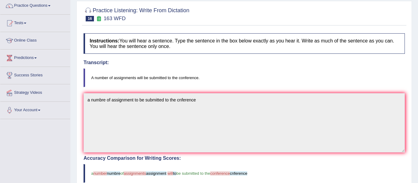
scroll to position [17, 0]
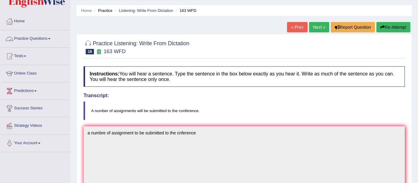
click at [41, 38] on link "Practice Questions" at bounding box center [35, 37] width 70 height 15
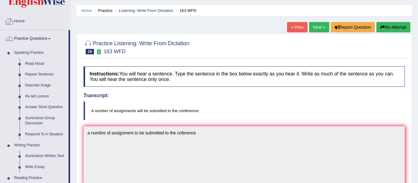
click at [74, 62] on div "Home Practice Listening: Write From Dictation 163 WFD « Prev Next » Report Ques…" at bounding box center [244, 173] width 348 height 381
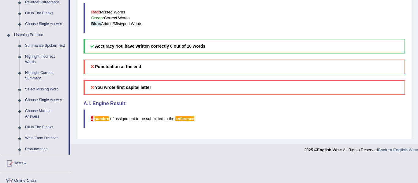
scroll to position [250, 0]
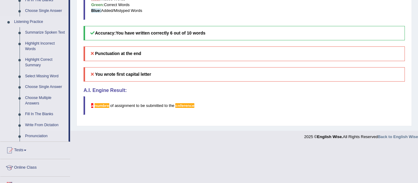
click at [44, 127] on link "Write From Dictation" at bounding box center [45, 125] width 46 height 11
click at [44, 127] on ul "Home Practice Questions Speaking Practice Read Aloud Repeat Sentence Describe I…" at bounding box center [35, 13] width 70 height 466
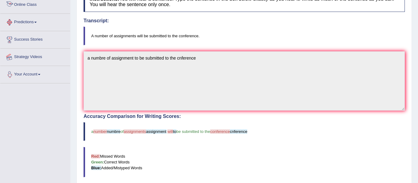
scroll to position [96, 0]
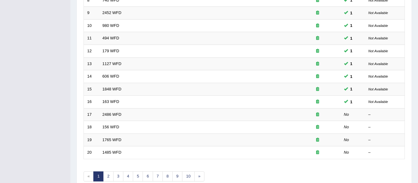
scroll to position [196, 0]
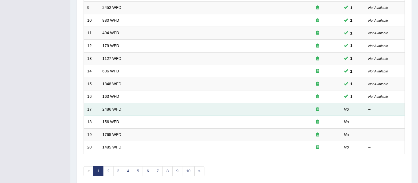
click at [112, 110] on link "2486 WFD" at bounding box center [112, 109] width 19 height 5
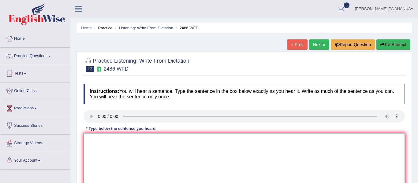
click at [101, 142] on textarea at bounding box center [244, 162] width 321 height 59
type textarea "it is expression that facial expression is shoown around the world"
click at [73, 136] on div "Home Practice Listening: Write From Dictation 2486 WFD « Prev Next » Report Que…" at bounding box center [244, 153] width 348 height 306
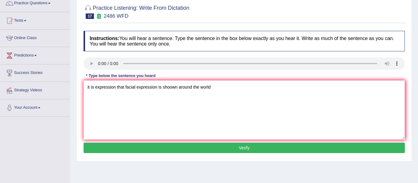
scroll to position [61, 0]
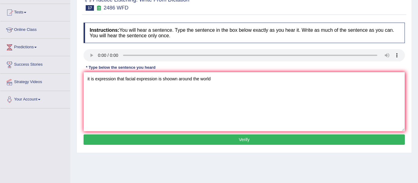
click at [245, 141] on button "Verify" at bounding box center [244, 140] width 321 height 10
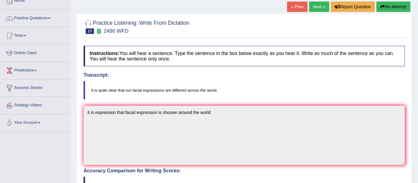
scroll to position [12, 0]
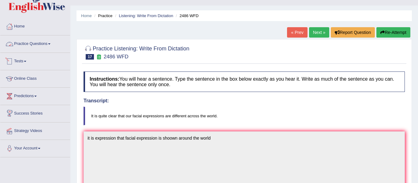
click at [35, 46] on link "Practice Questions" at bounding box center [35, 43] width 70 height 15
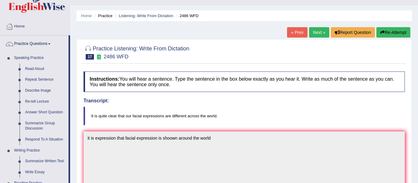
click at [73, 100] on div "Home Practice Listening: Write From Dictation 2486 WFD « Prev Next » Report Que…" at bounding box center [244, 178] width 348 height 381
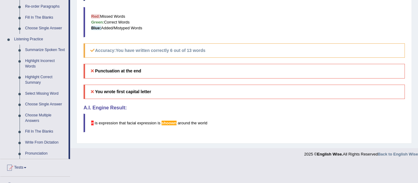
scroll to position [245, 0]
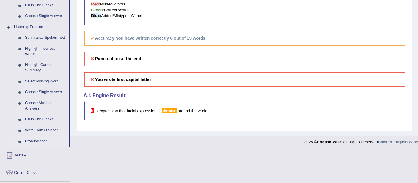
click at [40, 137] on link "Pronunciation" at bounding box center [45, 141] width 46 height 11
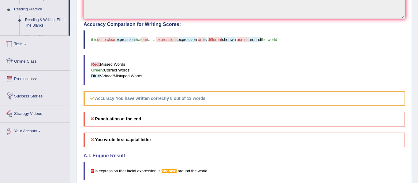
scroll to position [213, 0]
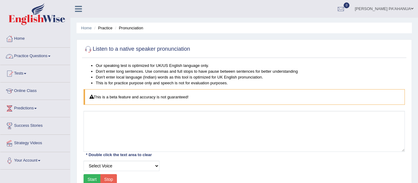
click at [42, 57] on link "Practice Questions" at bounding box center [35, 55] width 70 height 15
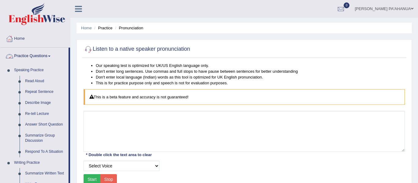
click at [74, 100] on div "Home Practice Pronunciation Listen to a native speaker pronunciation Our speaki…" at bounding box center [244, 153] width 348 height 306
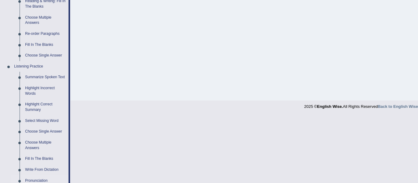
scroll to position [208, 0]
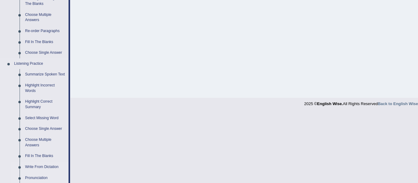
click at [45, 168] on link "Write From Dictation" at bounding box center [45, 167] width 46 height 11
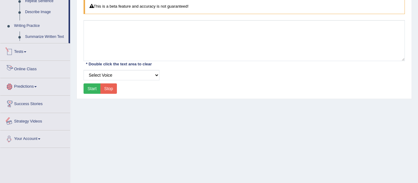
scroll to position [138, 0]
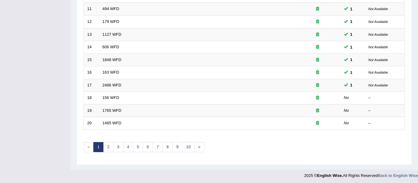
scroll to position [222, 0]
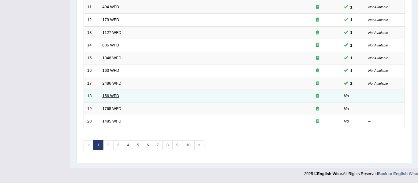
click at [112, 98] on link "156 WFD" at bounding box center [111, 96] width 17 height 5
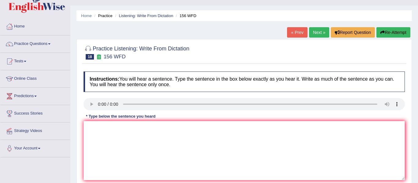
scroll to position [24, 0]
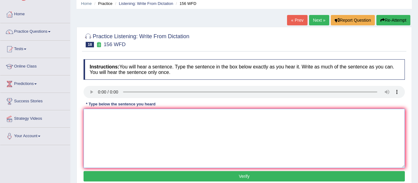
click at [100, 115] on textarea at bounding box center [244, 138] width 321 height 59
type textarea "all the assignment will due by [DATE]"
click at [236, 178] on button "Verify" at bounding box center [244, 176] width 321 height 10
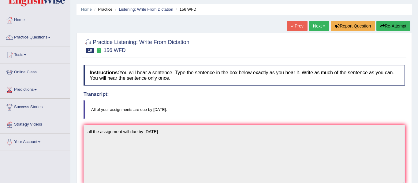
scroll to position [17, 0]
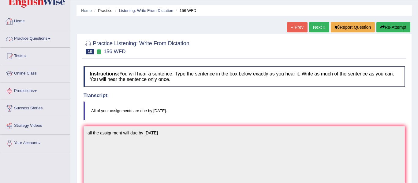
click at [37, 39] on link "Practice Questions" at bounding box center [35, 37] width 70 height 15
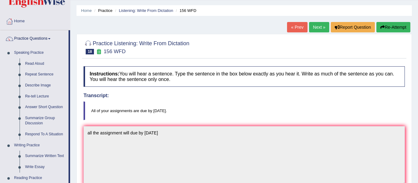
click at [73, 71] on div "Home Practice Listening: Write From Dictation 156 WFD « Prev Next » Report Ques…" at bounding box center [244, 173] width 348 height 381
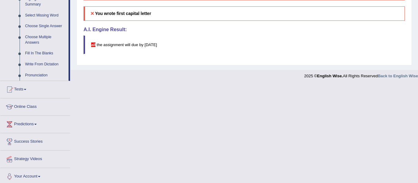
scroll to position [311, 0]
click at [45, 64] on link "Write From Dictation" at bounding box center [45, 64] width 46 height 11
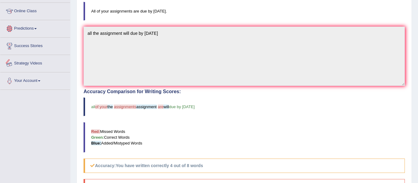
scroll to position [313, 0]
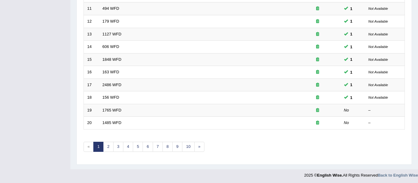
scroll to position [222, 0]
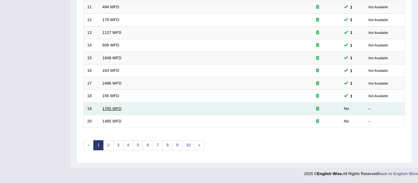
click at [110, 110] on link "1765 WFD" at bounding box center [112, 109] width 19 height 5
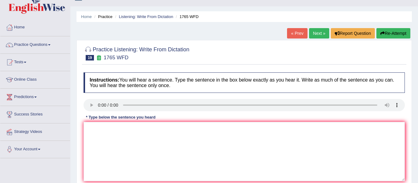
scroll to position [12, 0]
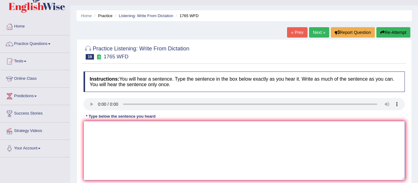
click at [102, 129] on textarea at bounding box center [244, 150] width 321 height 59
click at [146, 130] on textarea "applikction for accomation muust be submitted by tw9o9 months" at bounding box center [244, 150] width 321 height 59
click at [189, 128] on textarea "applikction for accomation must be submitted by tw9o9 months" at bounding box center [244, 150] width 321 height 59
click at [196, 130] on textarea "applikction for accomation must be submitted by tw##o9 months" at bounding box center [244, 150] width 321 height 59
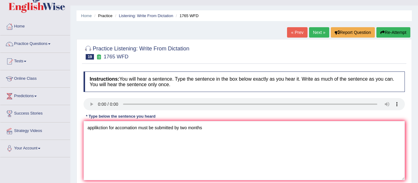
click at [73, 146] on div "Home Practice Listening: Write From Dictation 1765 WFD « Prev Next » Report Que…" at bounding box center [244, 141] width 348 height 306
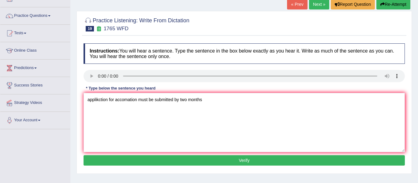
scroll to position [49, 0]
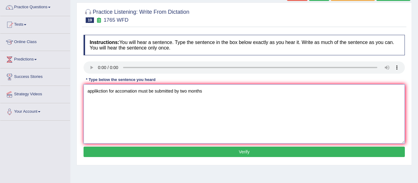
click at [99, 90] on textarea "applikction for accomation must be submitted by two months" at bounding box center [244, 113] width 321 height 59
click at [99, 91] on textarea "appliction for accomation must be submitted by two months" at bounding box center [244, 113] width 321 height 59
type textarea "application for accomation must be submitted by two months"
click at [249, 152] on button "Verify" at bounding box center [244, 152] width 321 height 10
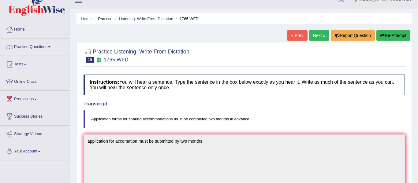
scroll to position [0, 0]
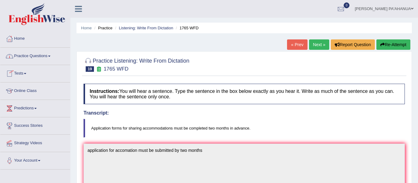
click at [35, 54] on link "Practice Questions" at bounding box center [35, 55] width 70 height 15
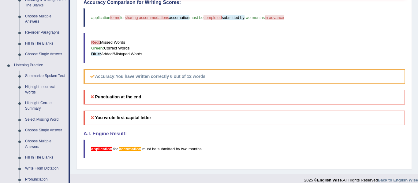
scroll to position [245, 0]
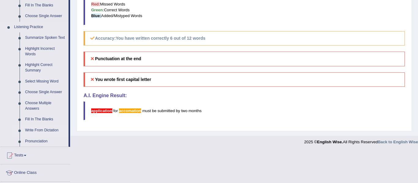
click at [51, 132] on link "Write From Dictation" at bounding box center [45, 130] width 46 height 11
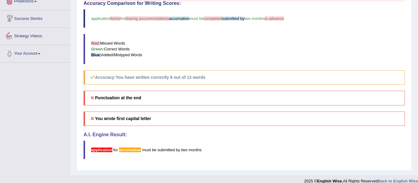
scroll to position [213, 0]
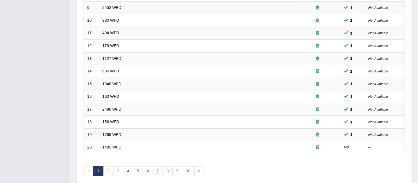
scroll to position [208, 0]
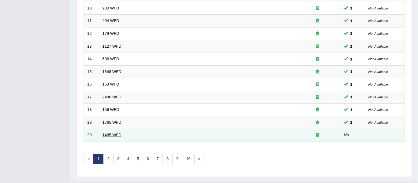
click at [111, 136] on link "1485 WFD" at bounding box center [112, 135] width 19 height 5
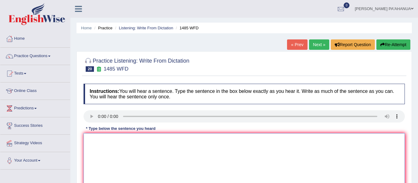
click at [97, 137] on textarea at bounding box center [244, 162] width 321 height 59
click at [202, 150] on textarea "course work for student give the student a familiar subject." at bounding box center [244, 162] width 321 height 59
type textarea "course work for student give the student a familiar subject."
click at [73, 150] on div "Home Practice Listening: Write From Dictation 1485 WFD « Prev Next » Report Que…" at bounding box center [244, 153] width 348 height 306
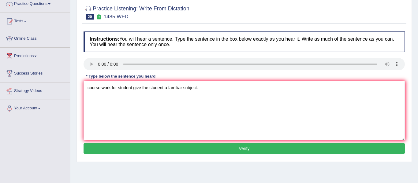
scroll to position [98, 0]
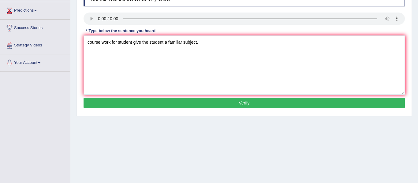
click at [231, 104] on button "Verify" at bounding box center [244, 103] width 321 height 10
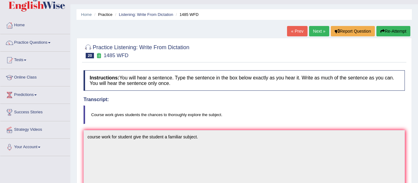
scroll to position [12, 0]
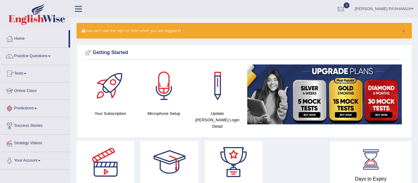
click at [31, 91] on link "Online Class" at bounding box center [35, 90] width 70 height 15
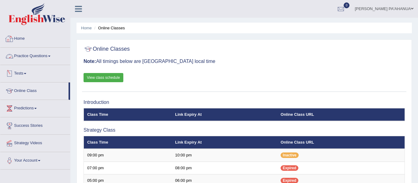
click at [39, 54] on link "Practice Questions" at bounding box center [35, 55] width 70 height 15
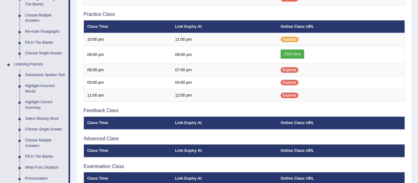
scroll to position [208, 0]
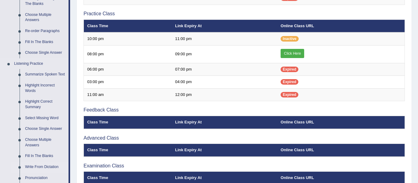
click at [54, 164] on link "Write From Dictation" at bounding box center [45, 167] width 46 height 11
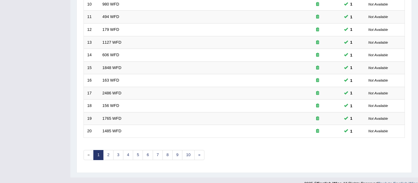
scroll to position [222, 0]
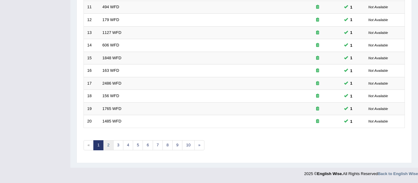
click at [108, 147] on link "2" at bounding box center [108, 146] width 10 height 10
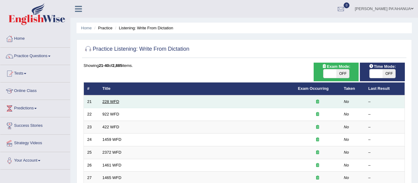
click at [112, 102] on link "228 WFD" at bounding box center [111, 101] width 17 height 5
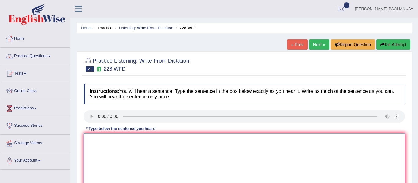
click at [97, 138] on textarea at bounding box center [244, 162] width 321 height 59
type textarea "computer science are the popular university course"
click at [74, 152] on div "Home Practice Listening: Write From Dictation 228 WFD « Prev Next » Report Ques…" at bounding box center [244, 153] width 348 height 306
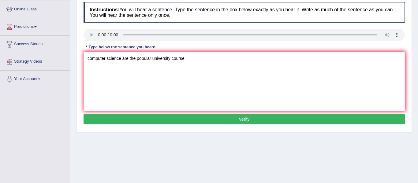
scroll to position [98, 0]
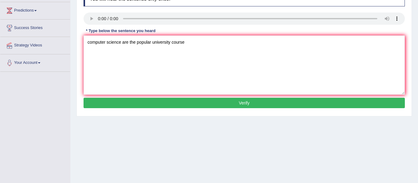
click at [243, 103] on button "Verify" at bounding box center [244, 103] width 321 height 10
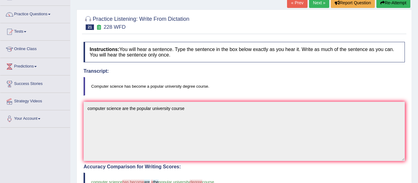
scroll to position [0, 0]
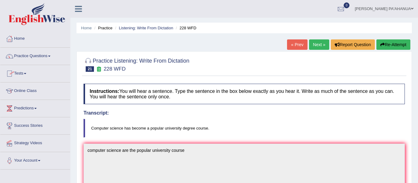
click at [35, 56] on link "Practice Questions" at bounding box center [35, 55] width 70 height 15
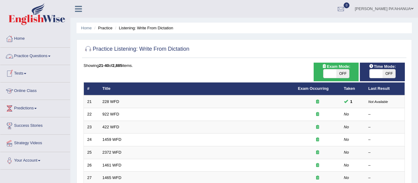
click at [22, 92] on link "Online Class" at bounding box center [35, 90] width 70 height 15
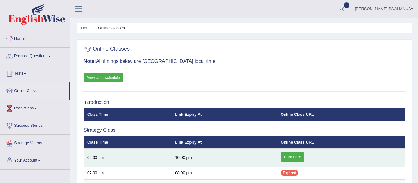
click at [291, 159] on link "Click Here" at bounding box center [293, 157] width 24 height 9
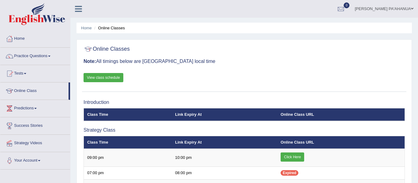
click at [41, 54] on link "Practice Questions" at bounding box center [35, 55] width 70 height 15
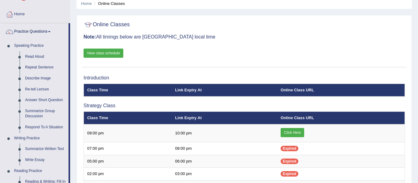
scroll to position [49, 0]
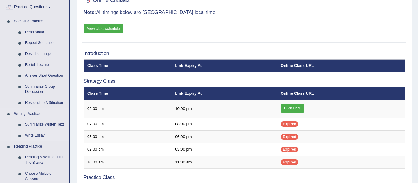
click at [36, 137] on link "Write Essay" at bounding box center [45, 135] width 46 height 11
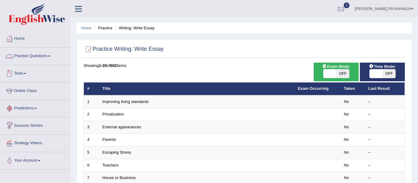
click at [41, 56] on link "Practice Questions" at bounding box center [35, 55] width 70 height 15
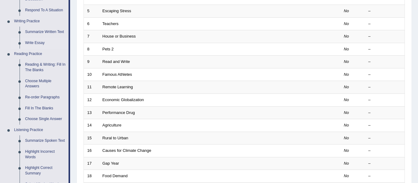
scroll to position [147, 0]
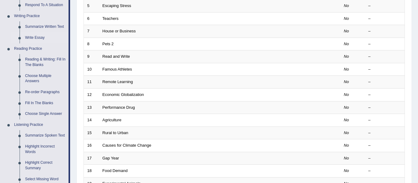
click at [72, 94] on div "Home Practice Writing: Write Essay Practice Writing: Write Essay Time Mode: ON …" at bounding box center [244, 48] width 348 height 390
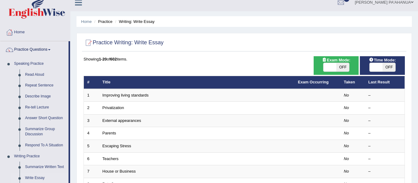
scroll to position [0, 0]
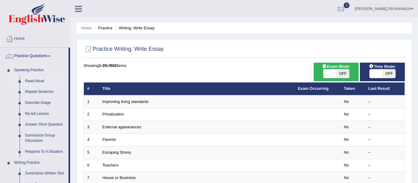
click at [37, 81] on link "Read Aloud" at bounding box center [45, 81] width 46 height 11
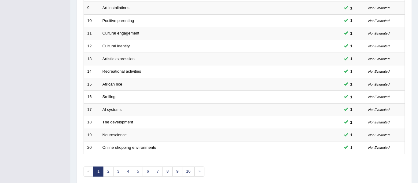
scroll to position [196, 0]
click at [108, 173] on link "2" at bounding box center [108, 172] width 10 height 10
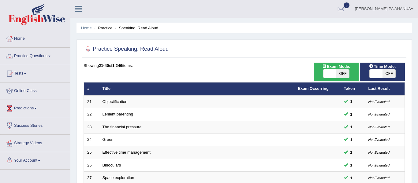
click at [46, 57] on link "Practice Questions" at bounding box center [35, 55] width 70 height 15
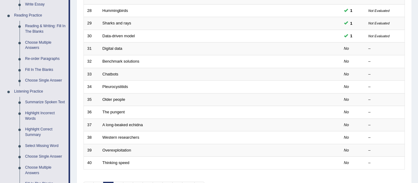
scroll to position [184, 0]
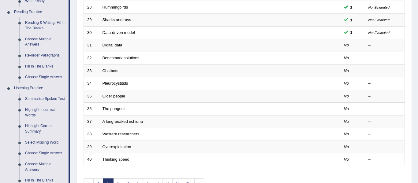
click at [73, 5] on div "Home Practice Speaking: Read Aloud Practice Speaking: Read Aloud Time Mode: ON …" at bounding box center [244, 11] width 348 height 390
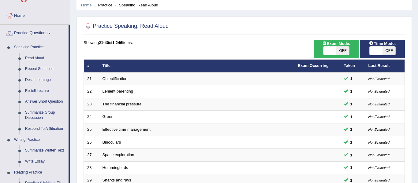
scroll to position [24, 0]
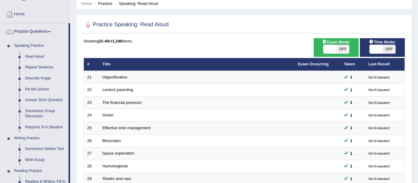
click at [73, 28] on div "Home Practice Speaking: Read Aloud Practice Speaking: Read Aloud Time Mode: ON …" at bounding box center [244, 171] width 348 height 390
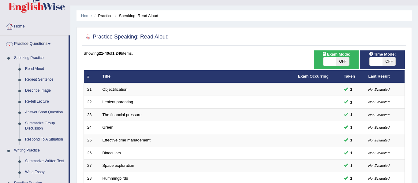
scroll to position [0, 0]
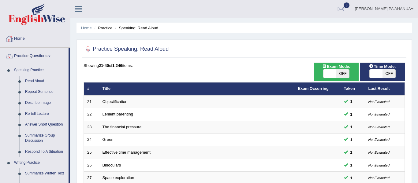
click at [19, 36] on link "Home" at bounding box center [35, 37] width 70 height 15
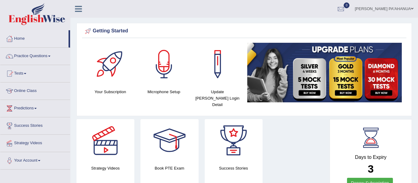
click at [32, 92] on link "Online Class" at bounding box center [35, 90] width 70 height 15
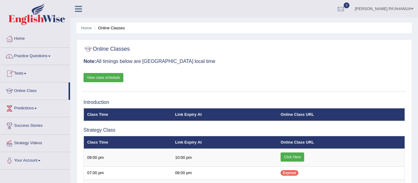
click at [34, 56] on link "Practice Questions" at bounding box center [35, 55] width 70 height 15
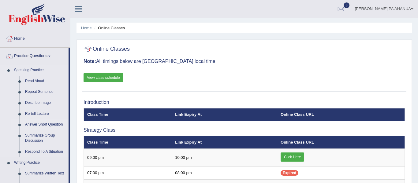
click at [52, 126] on link "Answer Short Question" at bounding box center [45, 124] width 46 height 11
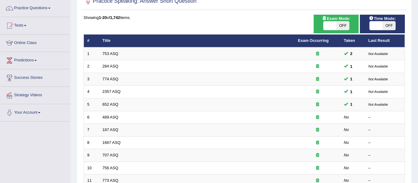
scroll to position [61, 0]
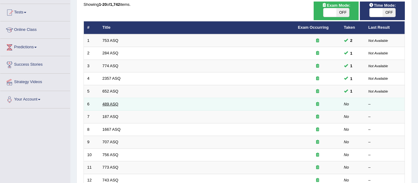
click at [114, 104] on link "489 ASQ" at bounding box center [111, 104] width 16 height 5
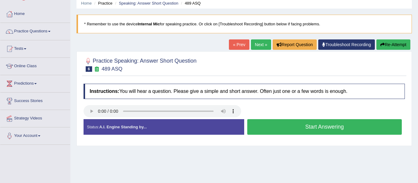
scroll to position [24, 0]
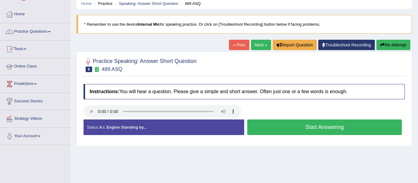
click at [26, 66] on link "Online Class" at bounding box center [35, 65] width 70 height 15
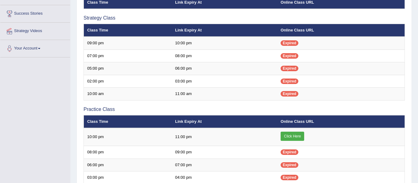
scroll to position [147, 0]
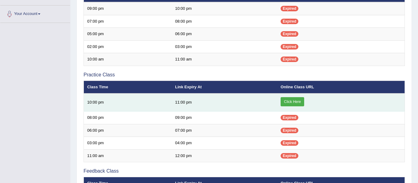
click at [293, 102] on link "Click Here" at bounding box center [293, 101] width 24 height 9
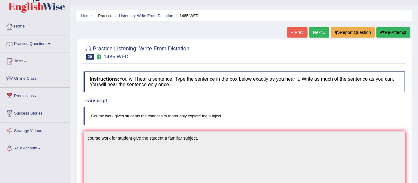
click at [43, 42] on link "Practice Questions" at bounding box center [35, 43] width 70 height 15
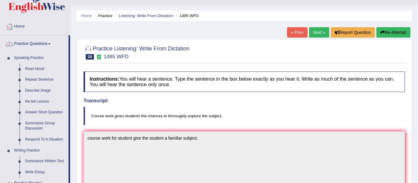
click at [72, 135] on div "Home Practice Listening: Write From Dictation 1485 WFD « Prev Next » Report Que…" at bounding box center [244, 178] width 348 height 381
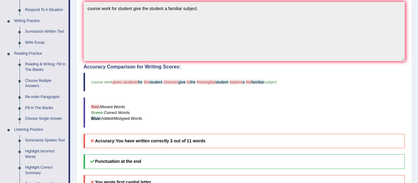
scroll to position [159, 0]
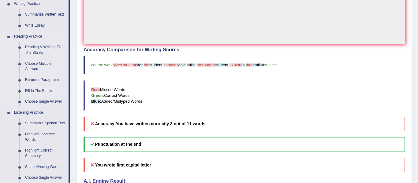
click at [39, 92] on link "Fill In The Blanks" at bounding box center [45, 91] width 46 height 11
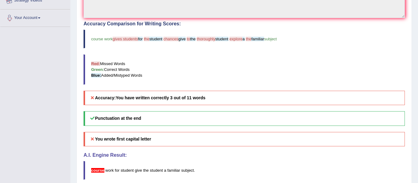
scroll to position [313, 0]
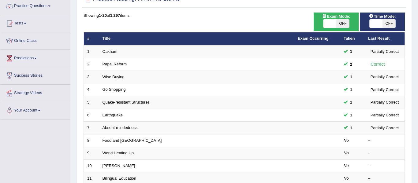
scroll to position [51, 0]
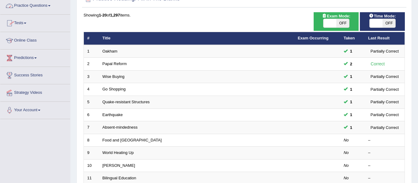
click at [41, 6] on link "Practice Questions" at bounding box center [35, 4] width 70 height 15
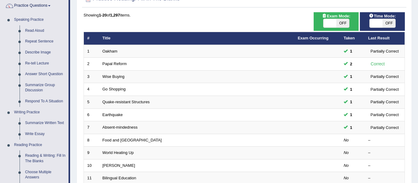
click at [73, 154] on div "Home Practice Reading: Fill In The Blanks Practice Reading: Fill In The Blanks …" at bounding box center [244, 144] width 348 height 390
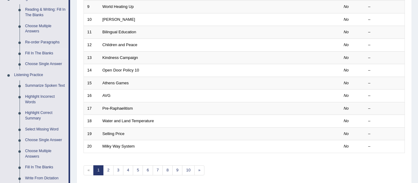
scroll to position [197, 0]
click at [34, 166] on link "Fill In The Blanks" at bounding box center [45, 167] width 46 height 11
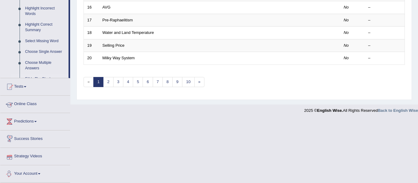
scroll to position [264, 0]
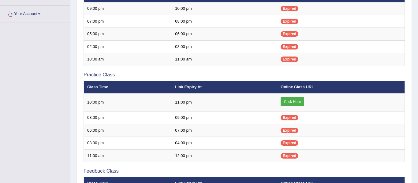
click at [75, 23] on div "Home Online Classes Online Classes Note: All timings below are [GEOGRAPHIC_DATA…" at bounding box center [244, 57] width 348 height 409
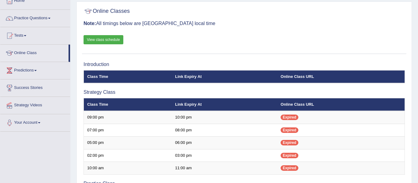
scroll to position [37, 0]
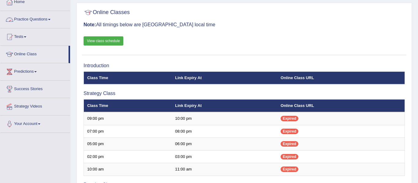
click at [23, 19] on link "Practice Questions" at bounding box center [35, 18] width 70 height 15
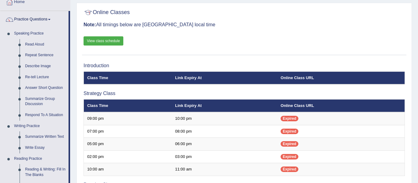
click at [75, 134] on div "Home Online Classes Online Classes Note: All timings below are [GEOGRAPHIC_DATA…" at bounding box center [244, 167] width 348 height 409
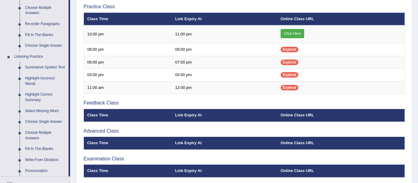
scroll to position [233, 0]
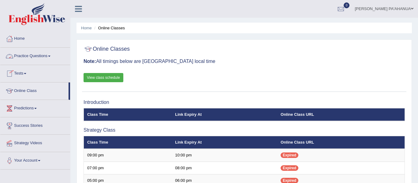
click at [43, 58] on link "Practice Questions" at bounding box center [35, 55] width 70 height 15
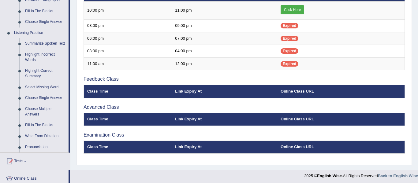
scroll to position [245, 0]
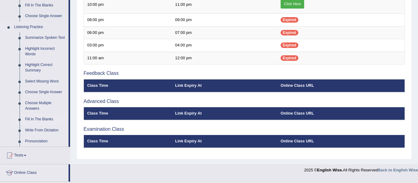
click at [48, 120] on link "Fill In The Blanks" at bounding box center [45, 119] width 46 height 11
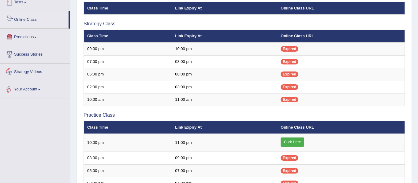
scroll to position [127, 0]
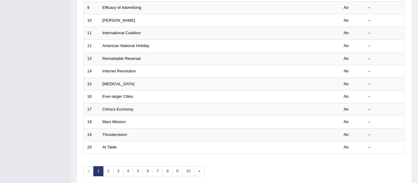
scroll to position [220, 0]
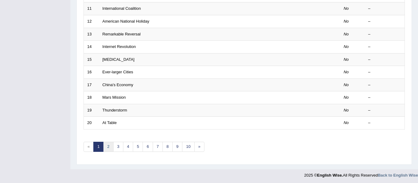
click at [108, 146] on link "2" at bounding box center [108, 147] width 10 height 10
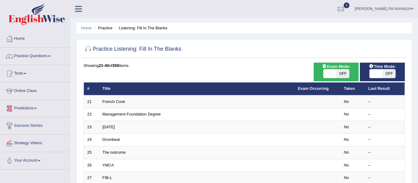
click at [33, 91] on link "Online Class" at bounding box center [35, 90] width 70 height 15
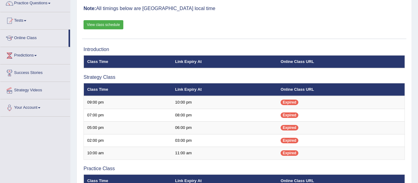
scroll to position [73, 0]
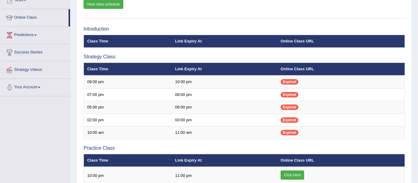
click at [115, 5] on link "View class schedule" at bounding box center [104, 4] width 40 height 9
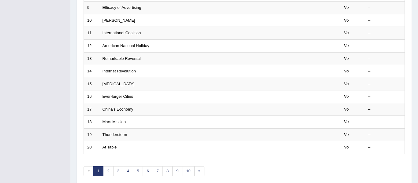
scroll to position [220, 0]
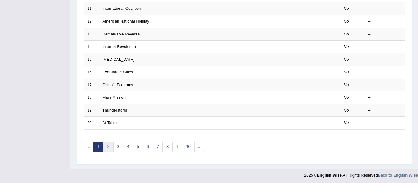
click at [108, 146] on link "2" at bounding box center [108, 147] width 10 height 10
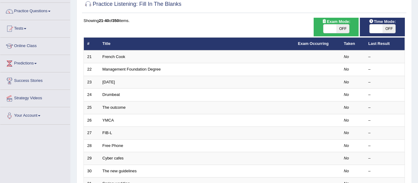
scroll to position [37, 0]
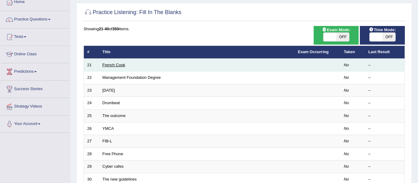
click at [121, 66] on link "French Cook" at bounding box center [114, 65] width 23 height 5
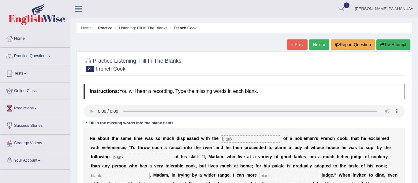
click at [39, 56] on link "Practice Questions" at bounding box center [35, 55] width 70 height 15
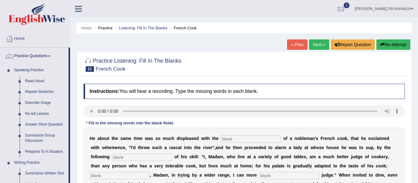
click at [71, 103] on div "Home Practice Listening: Fill In The Blanks French Cook « Prev Next » Report Qu…" at bounding box center [244, 153] width 348 height 306
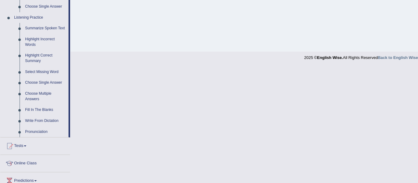
scroll to position [257, 0]
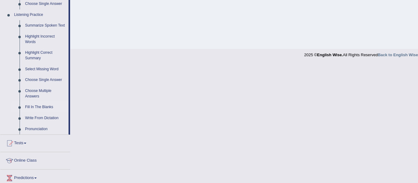
click at [47, 107] on link "Fill In The Blanks" at bounding box center [45, 107] width 46 height 11
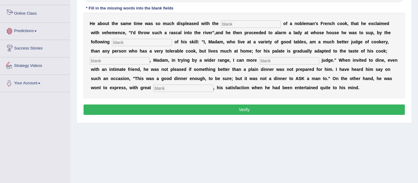
scroll to position [313, 0]
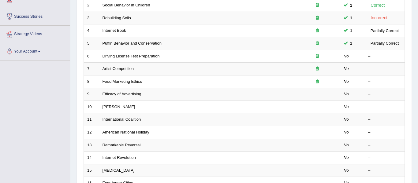
scroll to position [110, 0]
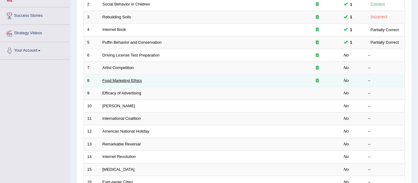
click at [130, 81] on link "Food Marketing Ethics" at bounding box center [122, 80] width 39 height 5
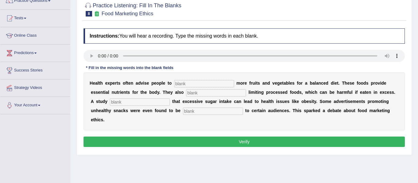
scroll to position [61, 0]
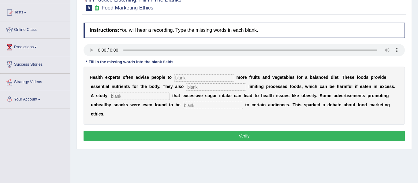
click at [414, 8] on div "Home Practice Listening: Fill In The Blanks Food Marketing Ethics « Prev Next »…" at bounding box center [244, 92] width 348 height 306
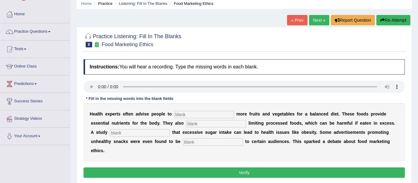
scroll to position [12, 0]
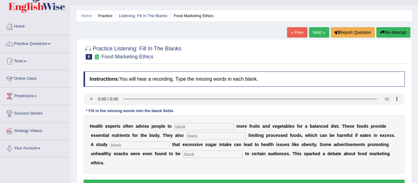
click at [182, 128] on input "text" at bounding box center [204, 126] width 60 height 7
click at [177, 129] on input "text" at bounding box center [204, 126] width 60 height 7
type input "consume"
click at [186, 136] on input "text" at bounding box center [216, 136] width 60 height 7
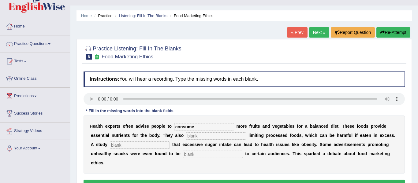
click at [186, 136] on input "text" at bounding box center [216, 136] width 60 height 7
click at [186, 137] on input "text" at bounding box center [216, 136] width 60 height 7
type input "recommend"
click at [143, 144] on input "text" at bounding box center [140, 145] width 60 height 7
type input "diagnosed"
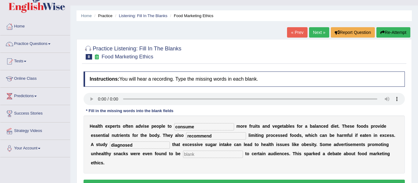
click at [183, 155] on input "text" at bounding box center [213, 154] width 60 height 7
type input "offensive"
click at [107, 15] on li "Practice" at bounding box center [103, 16] width 20 height 6
click at [105, 14] on li "Practice" at bounding box center [103, 16] width 20 height 6
click at [88, 18] on link "Home" at bounding box center [86, 15] width 11 height 5
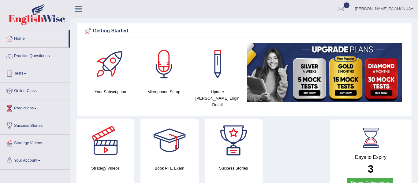
click at [39, 56] on link "Practice Questions" at bounding box center [35, 55] width 70 height 15
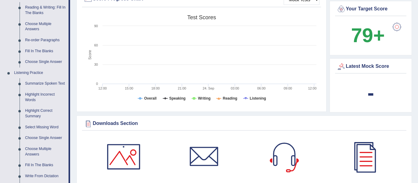
scroll to position [196, 0]
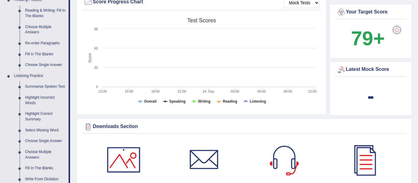
click at [43, 52] on link "Fill In The Blanks" at bounding box center [45, 54] width 46 height 11
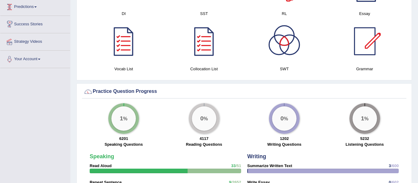
scroll to position [345, 0]
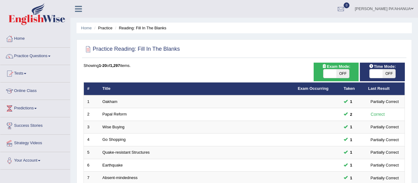
click at [29, 92] on link "Online Class" at bounding box center [35, 90] width 70 height 15
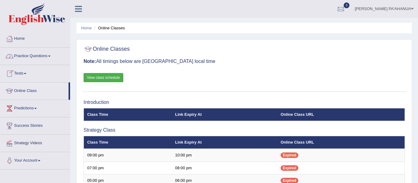
click at [41, 56] on link "Practice Questions" at bounding box center [35, 55] width 70 height 15
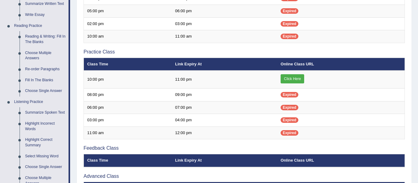
scroll to position [171, 0]
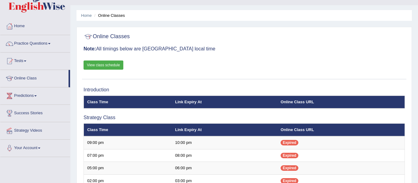
scroll to position [12, 0]
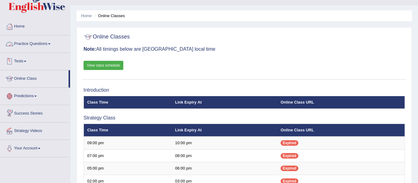
click at [41, 45] on link "Practice Questions" at bounding box center [35, 43] width 70 height 15
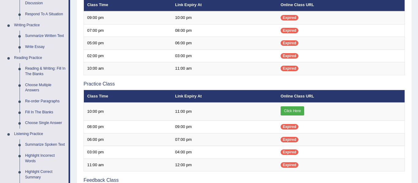
scroll to position [171, 0]
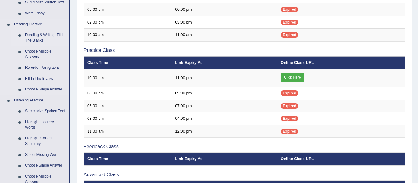
click at [31, 36] on link "Reading & Writing: Fill In The Blanks" at bounding box center [45, 38] width 46 height 16
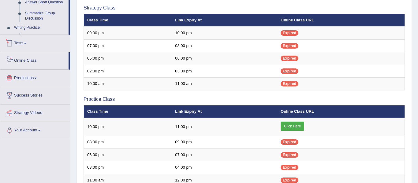
scroll to position [169, 0]
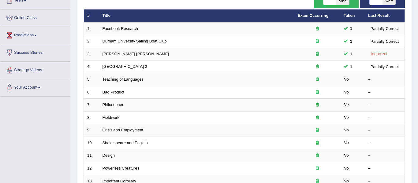
scroll to position [73, 0]
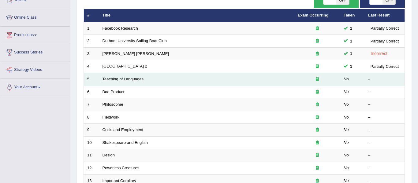
click at [123, 80] on link "Teaching of Languages" at bounding box center [123, 79] width 41 height 5
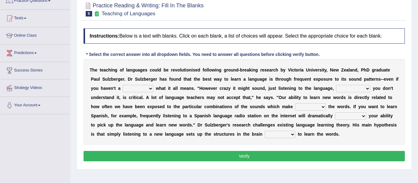
scroll to position [61, 0]
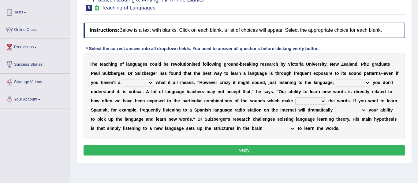
click at [123, 86] on select "dew claw clue due" at bounding box center [138, 82] width 31 height 7
click at [408, 25] on div "Practice Reading & Writing: Fill In The Blanks 5 Teaching of Languages Instruct…" at bounding box center [244, 77] width 335 height 174
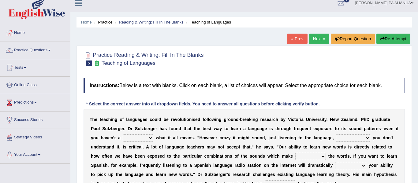
scroll to position [0, 0]
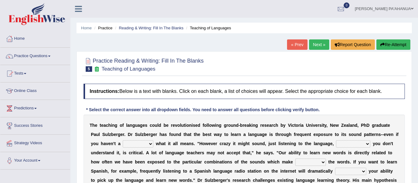
click at [43, 58] on link "Practice Questions" at bounding box center [35, 55] width 70 height 15
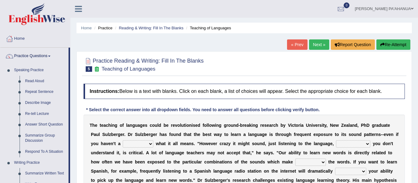
click at [74, 138] on div "Home Practice Reading & Writing: Fill In The Blanks Teaching of Languages « Pre…" at bounding box center [244, 153] width 348 height 306
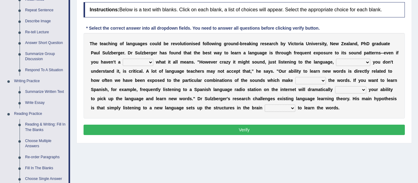
scroll to position [98, 0]
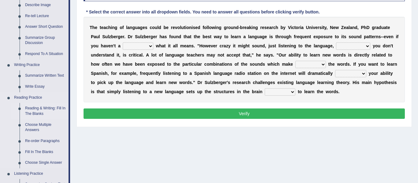
click at [39, 114] on link "Reading & Writing: Fill In The Blanks" at bounding box center [45, 111] width 46 height 16
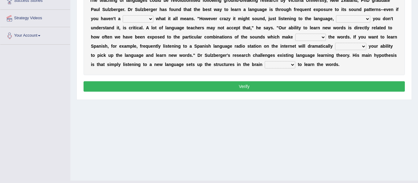
scroll to position [138, 0]
